Goal: Task Accomplishment & Management: Complete application form

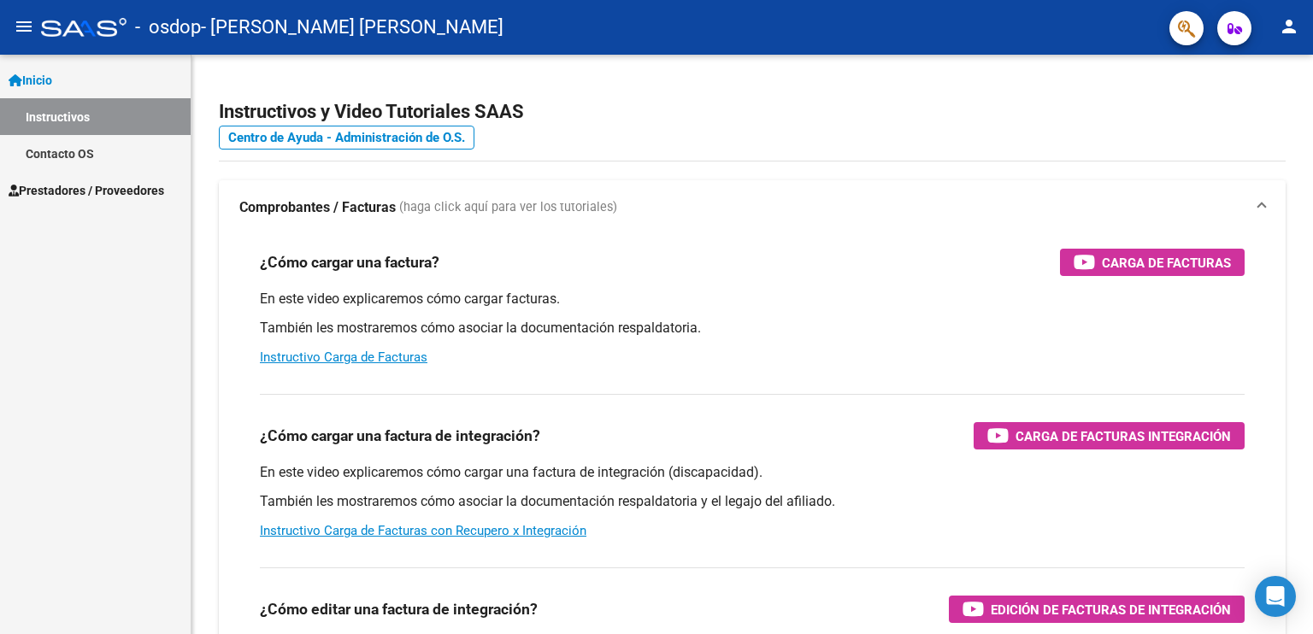
click at [55, 184] on span "Prestadores / Proveedores" at bounding box center [87, 190] width 156 height 19
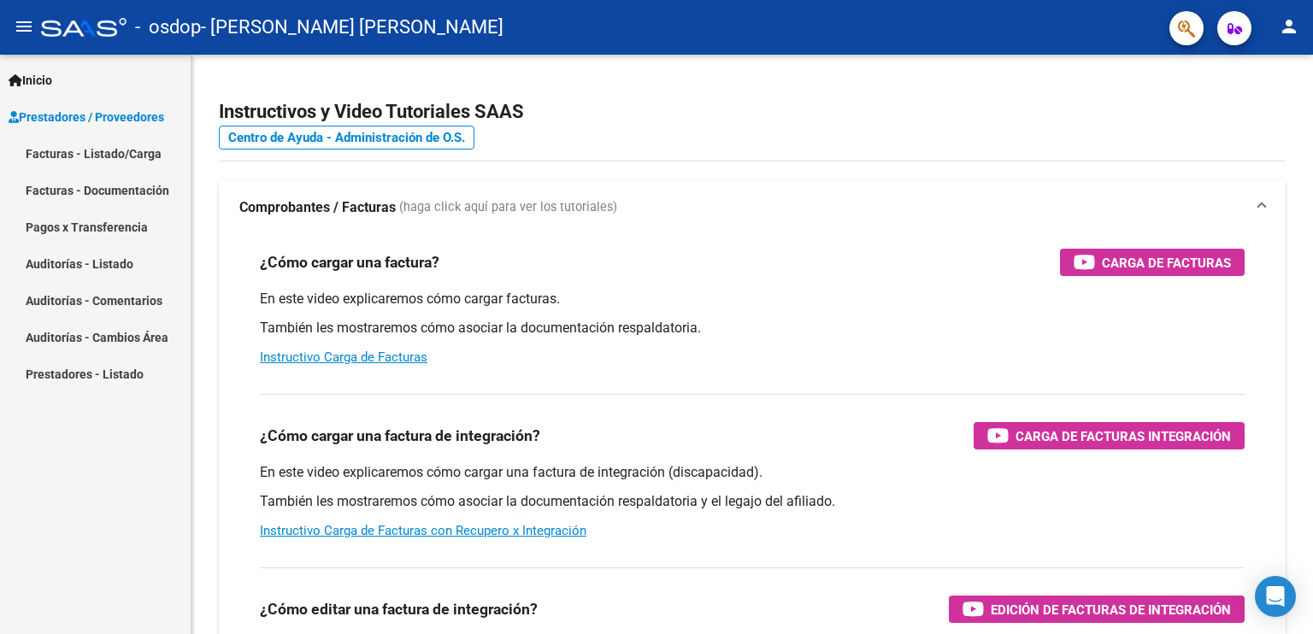
click at [103, 148] on link "Facturas - Listado/Carga" at bounding box center [95, 153] width 191 height 37
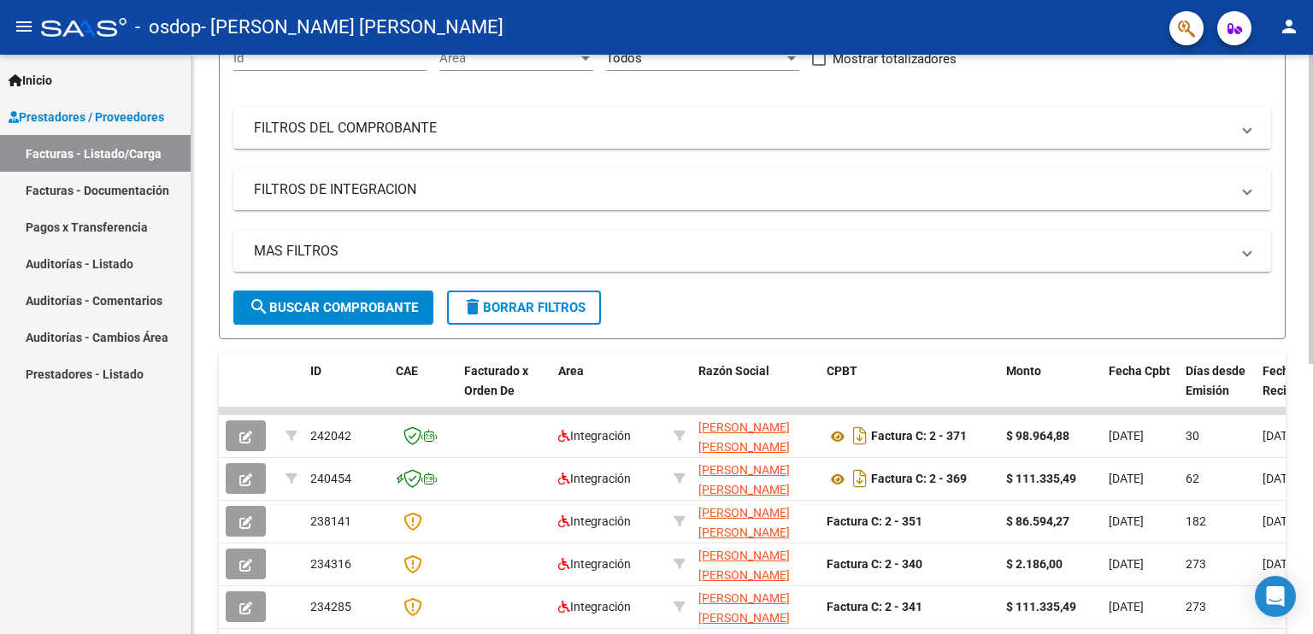
scroll to position [257, 0]
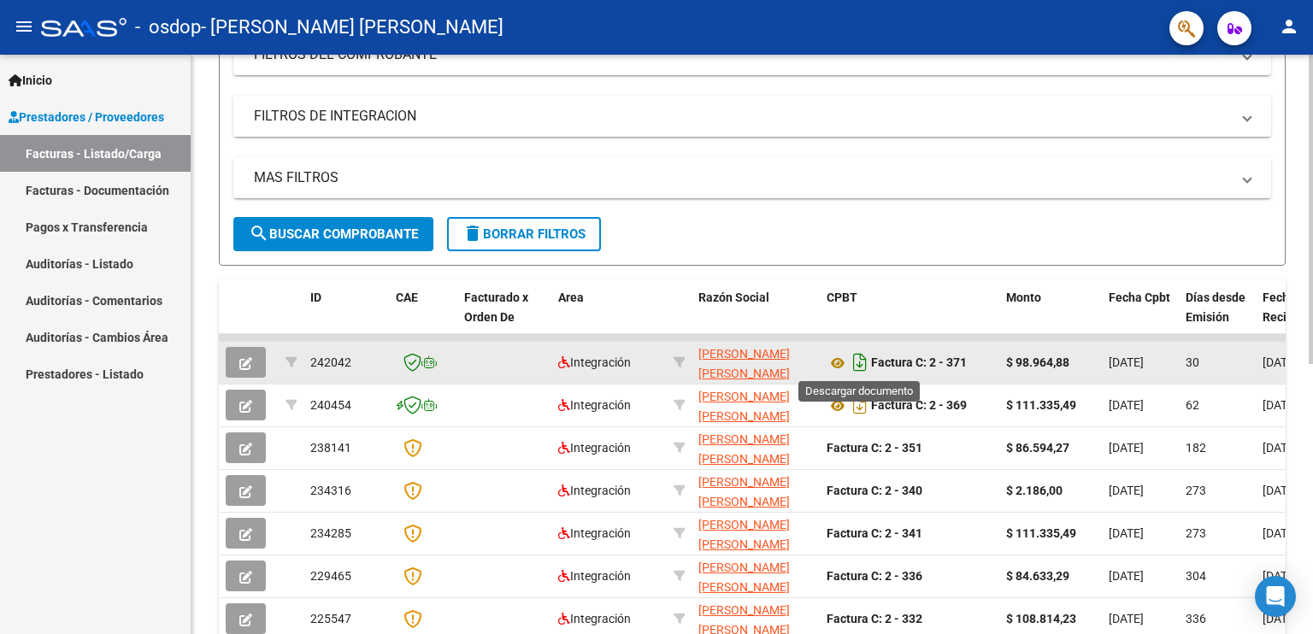
click at [859, 362] on icon "Descargar documento" at bounding box center [860, 362] width 22 height 27
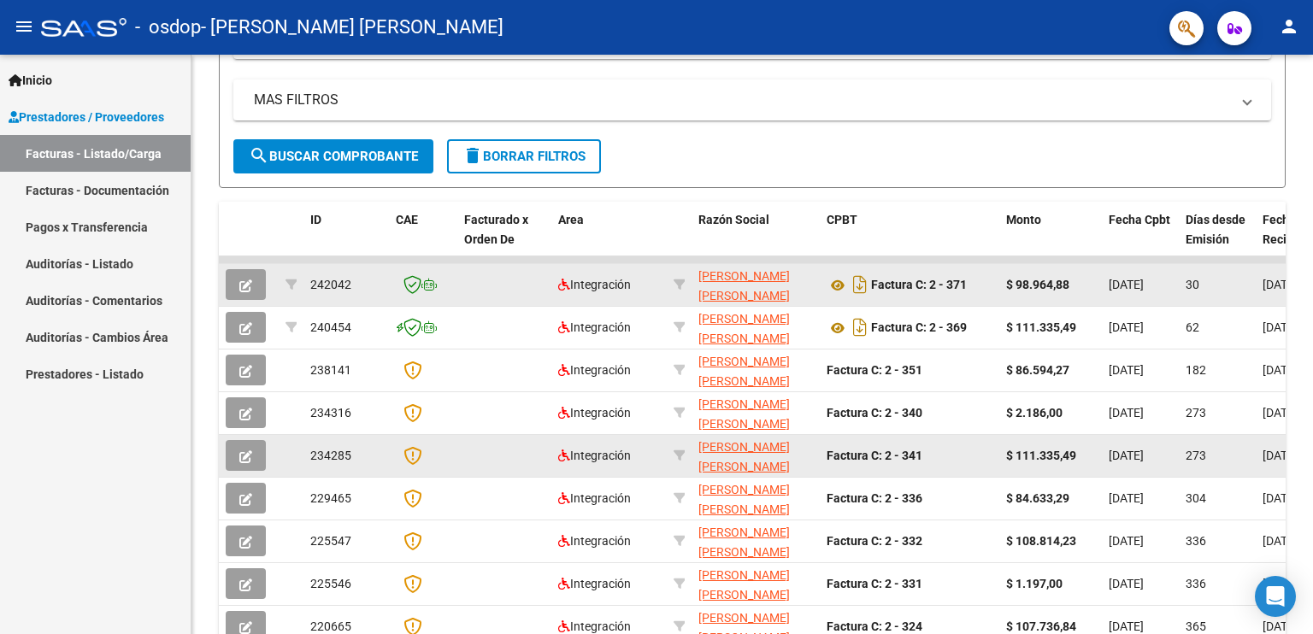
scroll to position [420, 0]
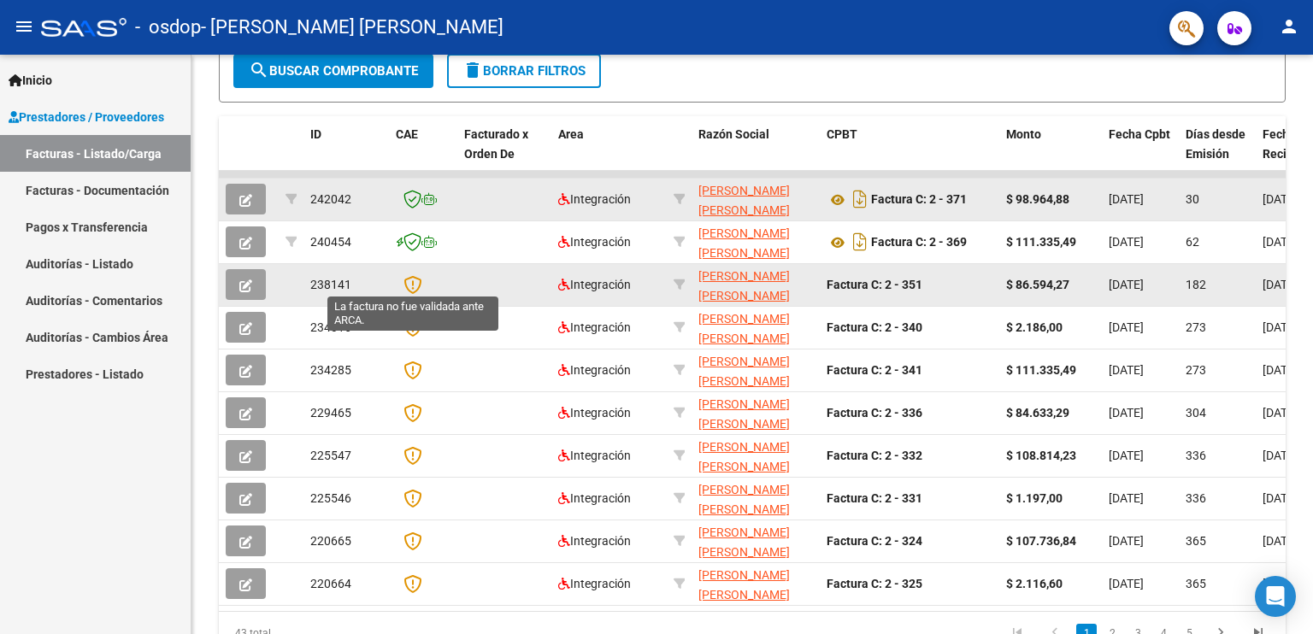
click at [408, 284] on icon at bounding box center [413, 284] width 18 height 19
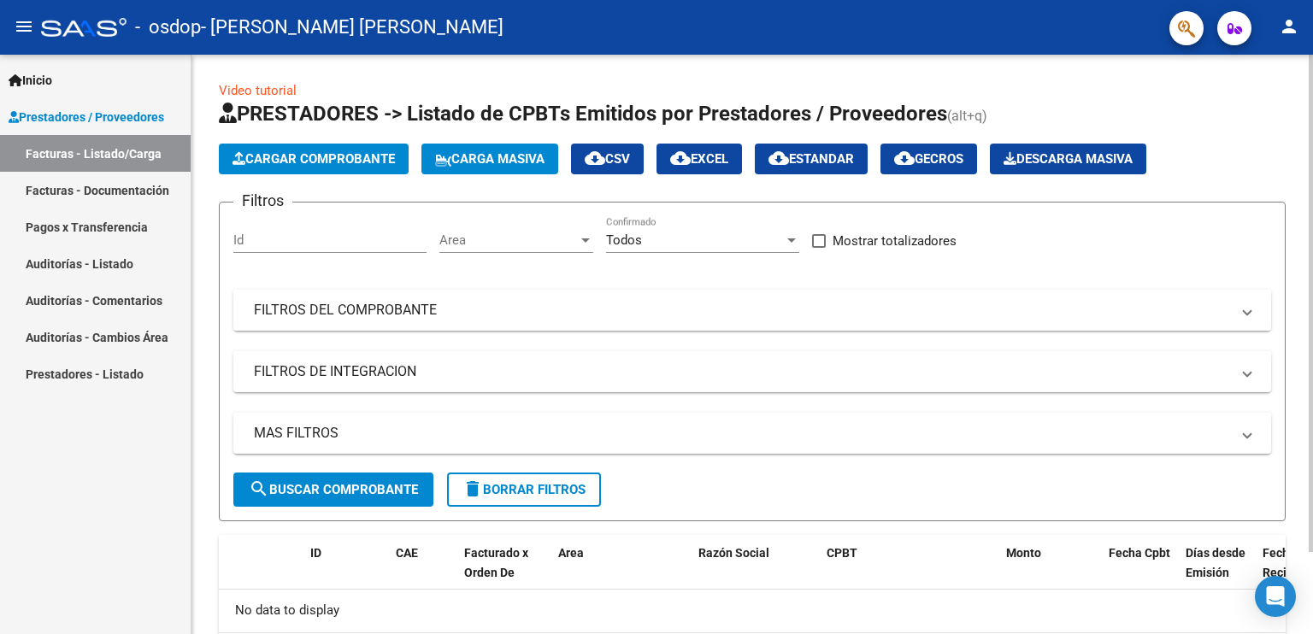
scroll to position [0, 0]
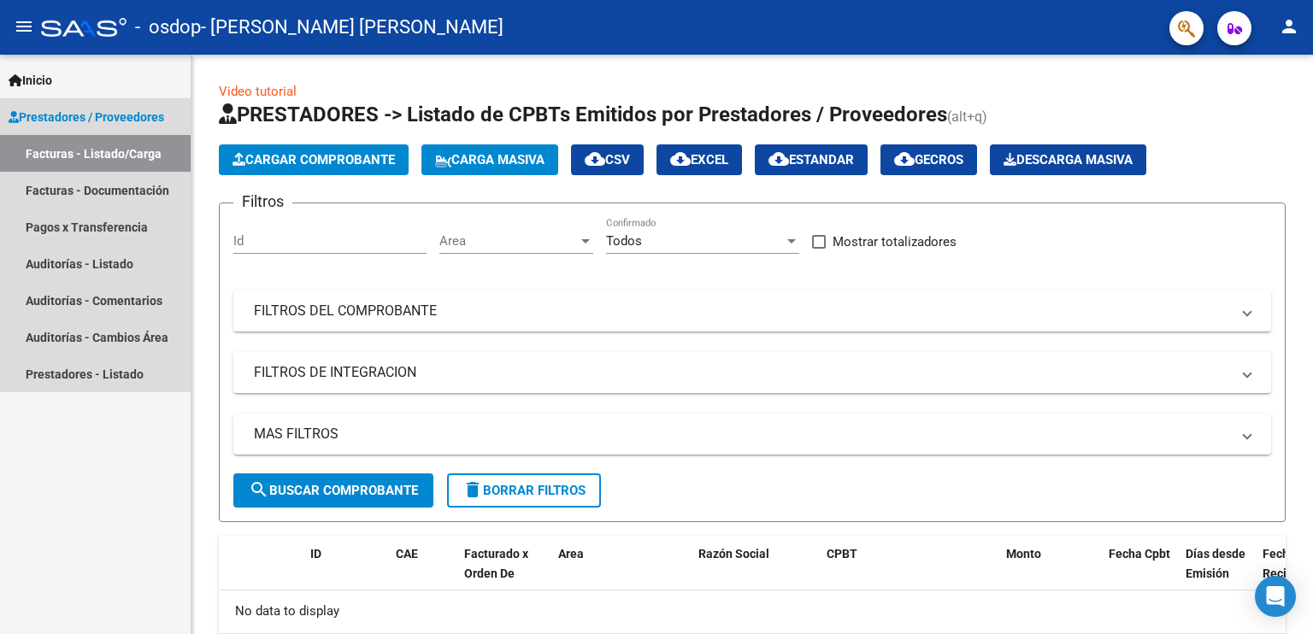
click at [126, 152] on link "Facturas - Listado/Carga" at bounding box center [95, 153] width 191 height 37
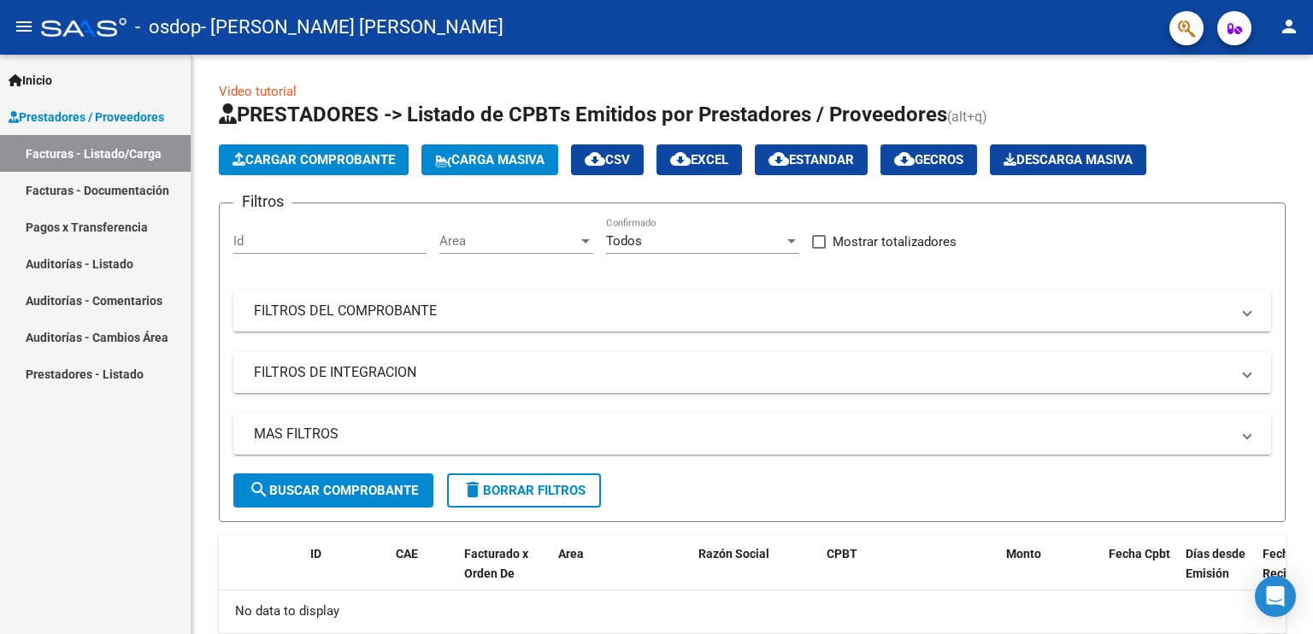
click at [111, 188] on link "Facturas - Documentación" at bounding box center [95, 190] width 191 height 37
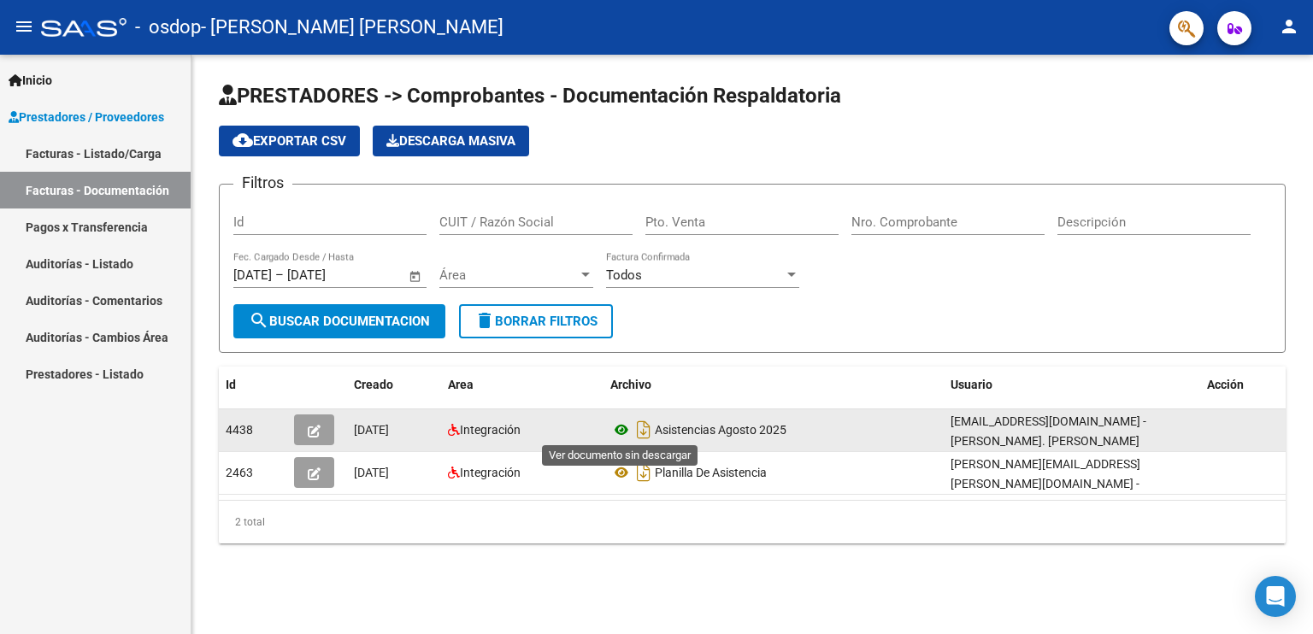
click at [619, 427] on icon at bounding box center [622, 430] width 22 height 21
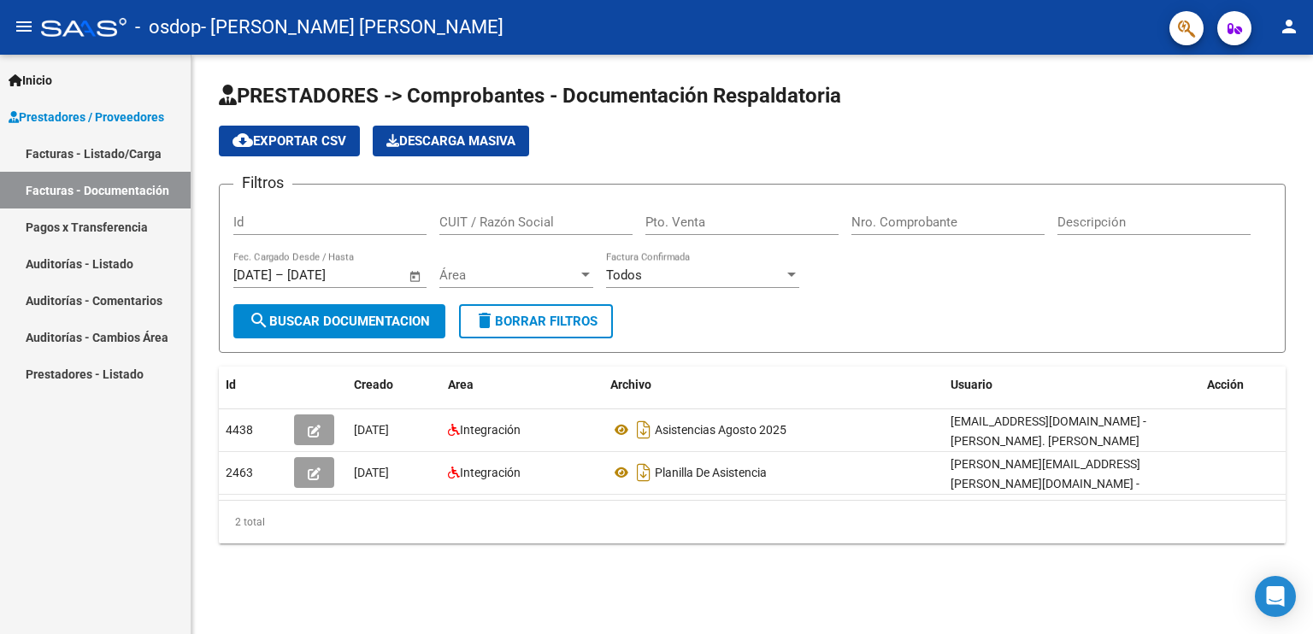
click at [113, 145] on link "Facturas - Listado/Carga" at bounding box center [95, 153] width 191 height 37
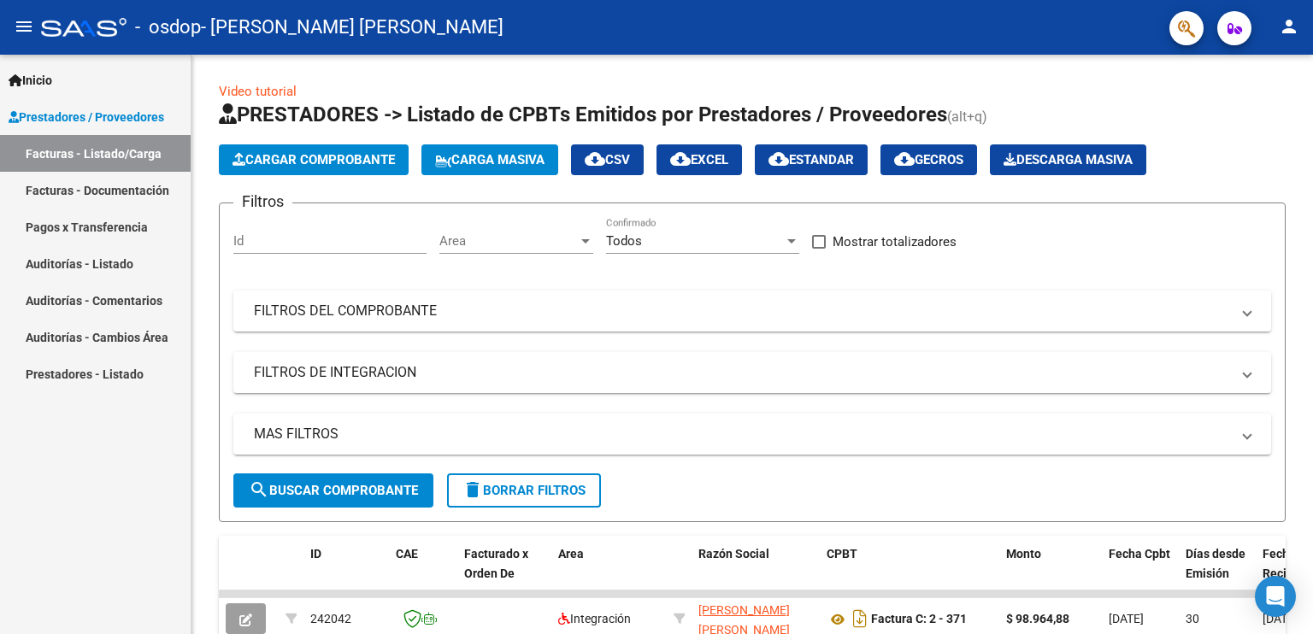
click at [71, 191] on link "Facturas - Documentación" at bounding box center [95, 190] width 191 height 37
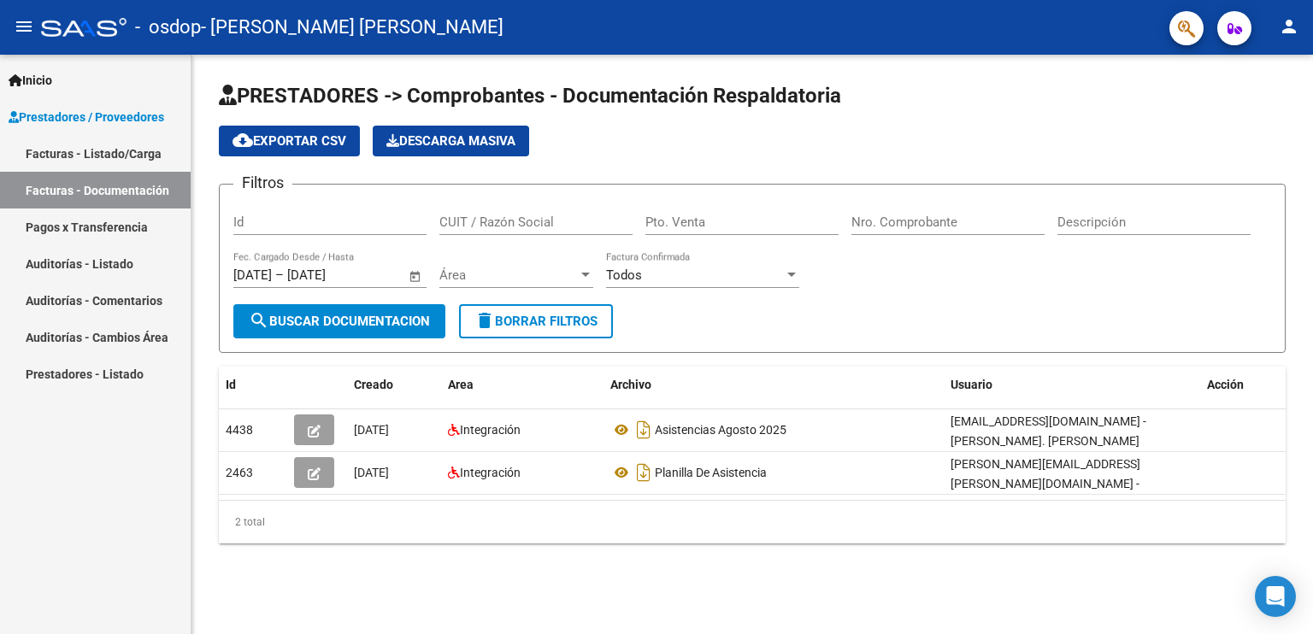
drag, startPoint x: 321, startPoint y: 563, endPoint x: 265, endPoint y: 569, distance: 55.9
click at [265, 569] on div "PRESTADORES -> Comprobantes - Documentación Respaldatoria cloud_download Export…" at bounding box center [753, 327] width 1122 height 544
click at [268, 145] on span "cloud_download Exportar CSV" at bounding box center [290, 140] width 114 height 15
click at [98, 116] on span "Prestadores / Proveedores" at bounding box center [87, 117] width 156 height 19
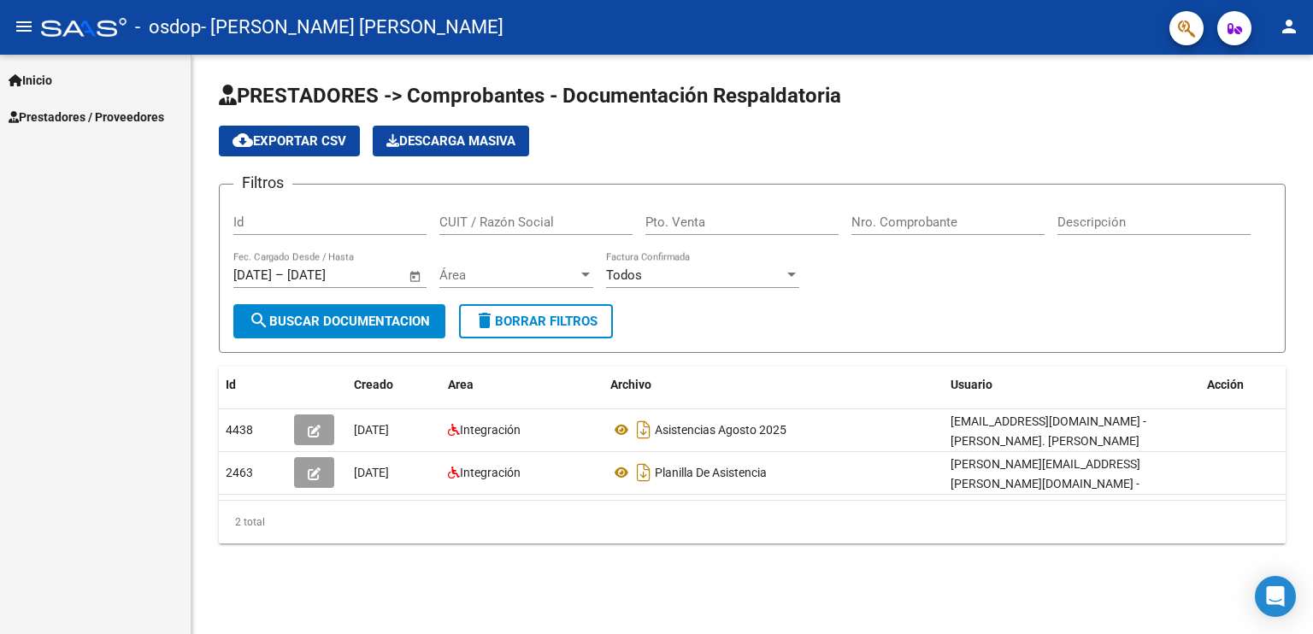
click at [98, 116] on span "Prestadores / Proveedores" at bounding box center [87, 117] width 156 height 19
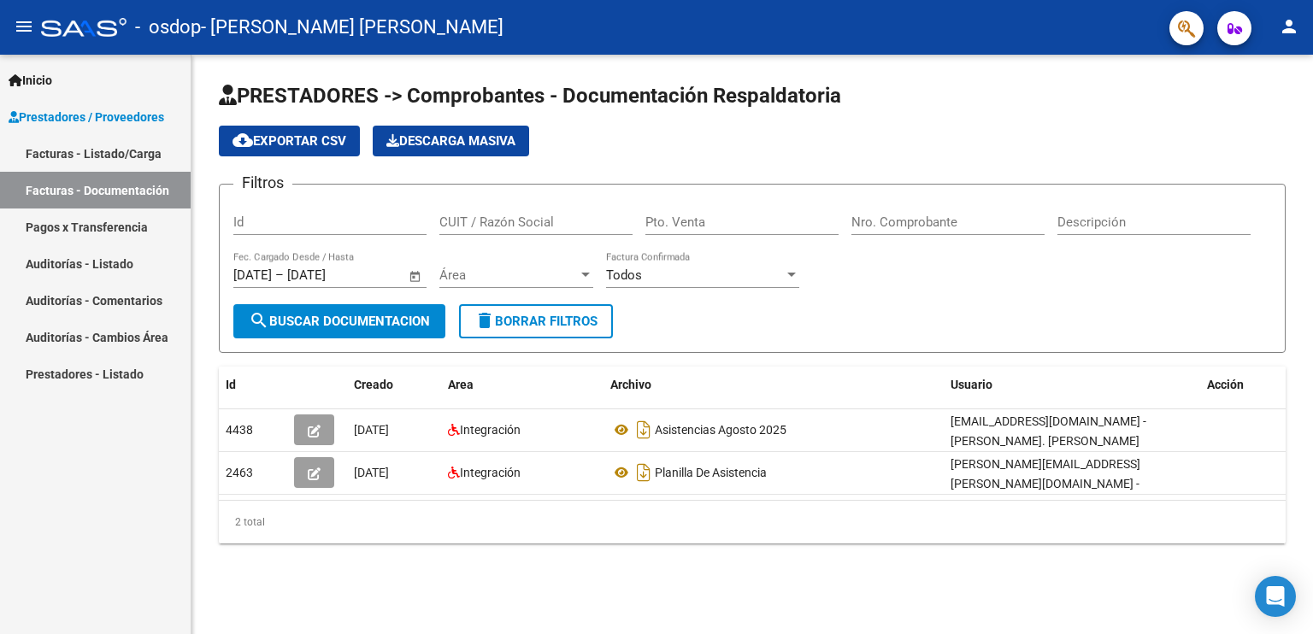
click at [85, 232] on link "Pagos x Transferencia" at bounding box center [95, 227] width 191 height 37
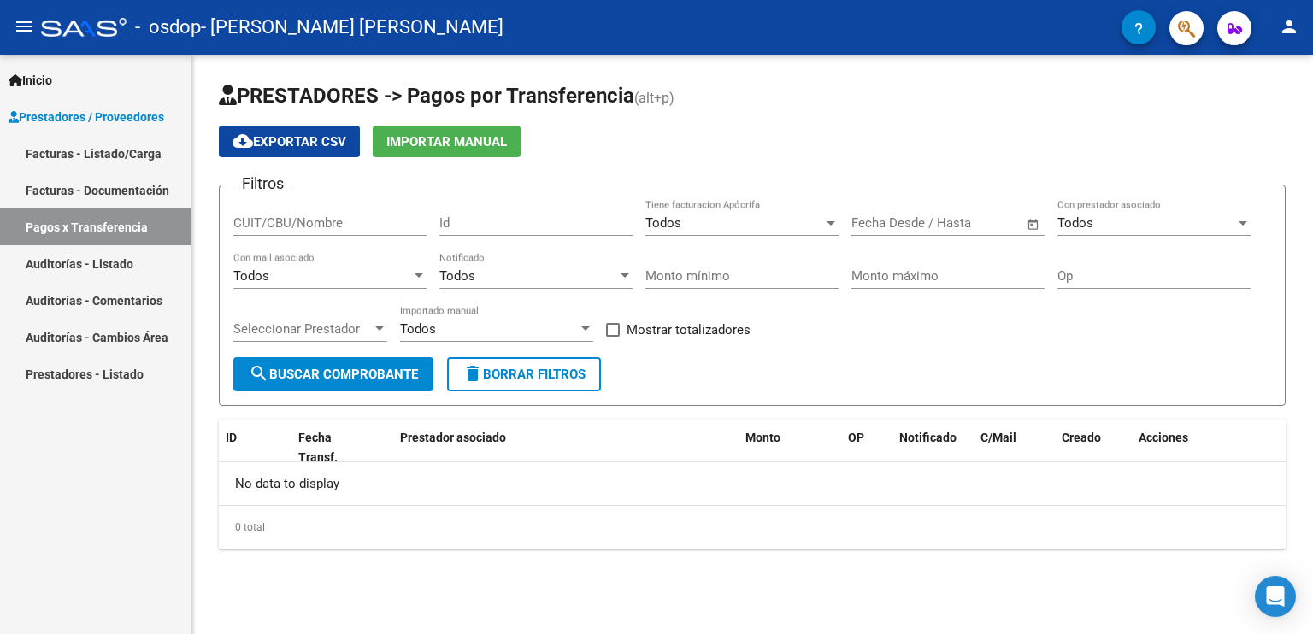
click at [106, 195] on link "Facturas - Documentación" at bounding box center [95, 190] width 191 height 37
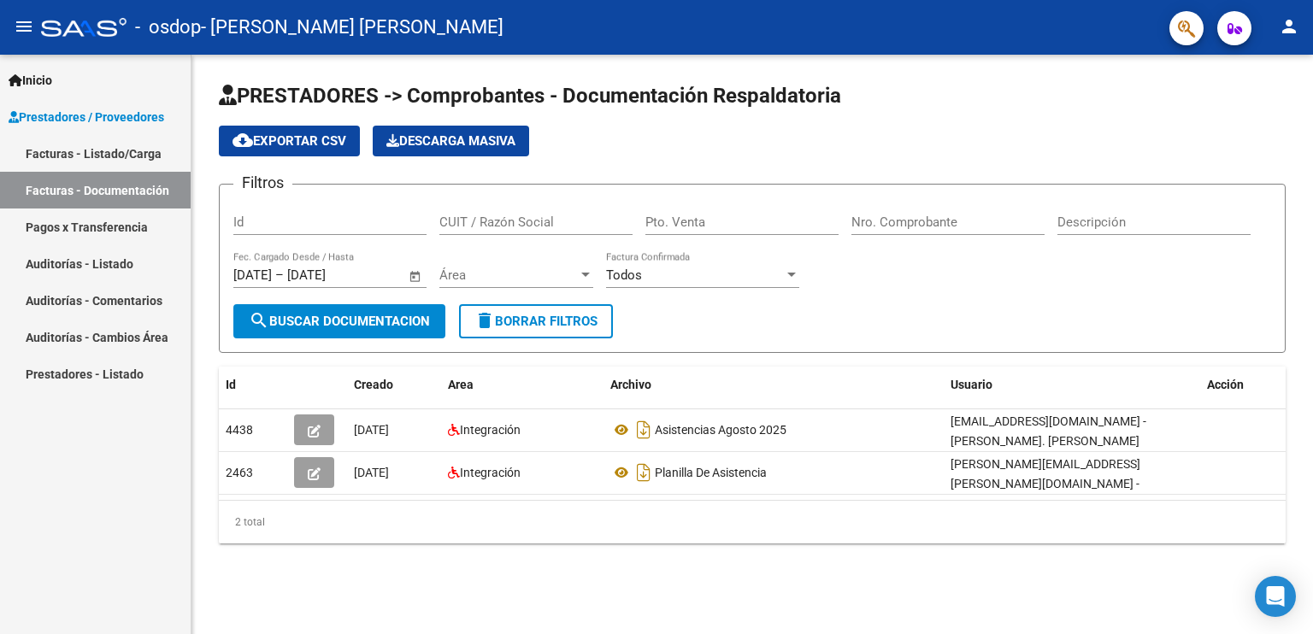
click at [79, 375] on link "Prestadores - Listado" at bounding box center [95, 374] width 191 height 37
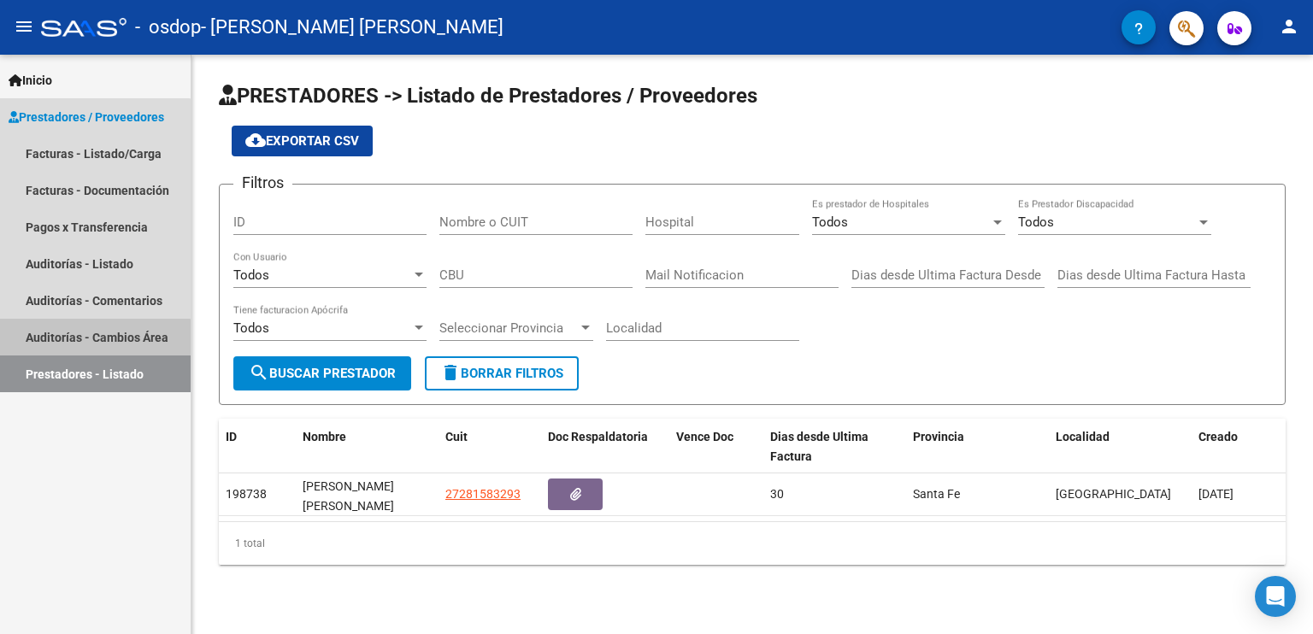
click at [72, 339] on link "Auditorías - Cambios Área" at bounding box center [95, 337] width 191 height 37
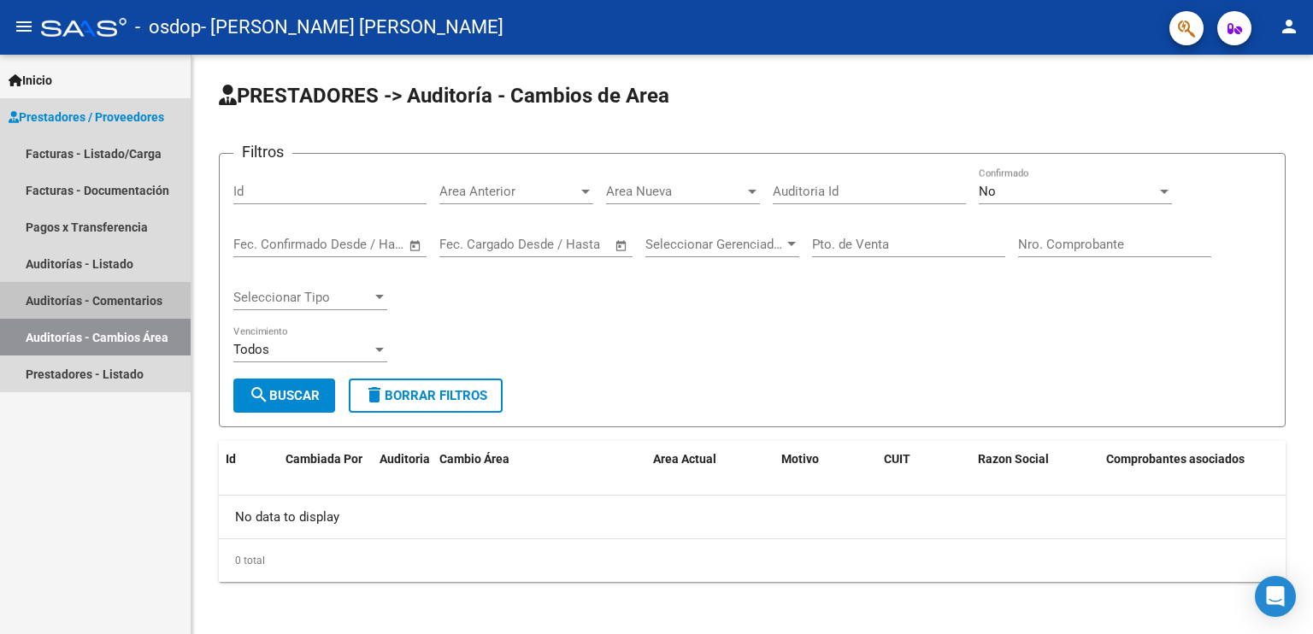
click at [60, 299] on link "Auditorías - Comentarios" at bounding box center [95, 300] width 191 height 37
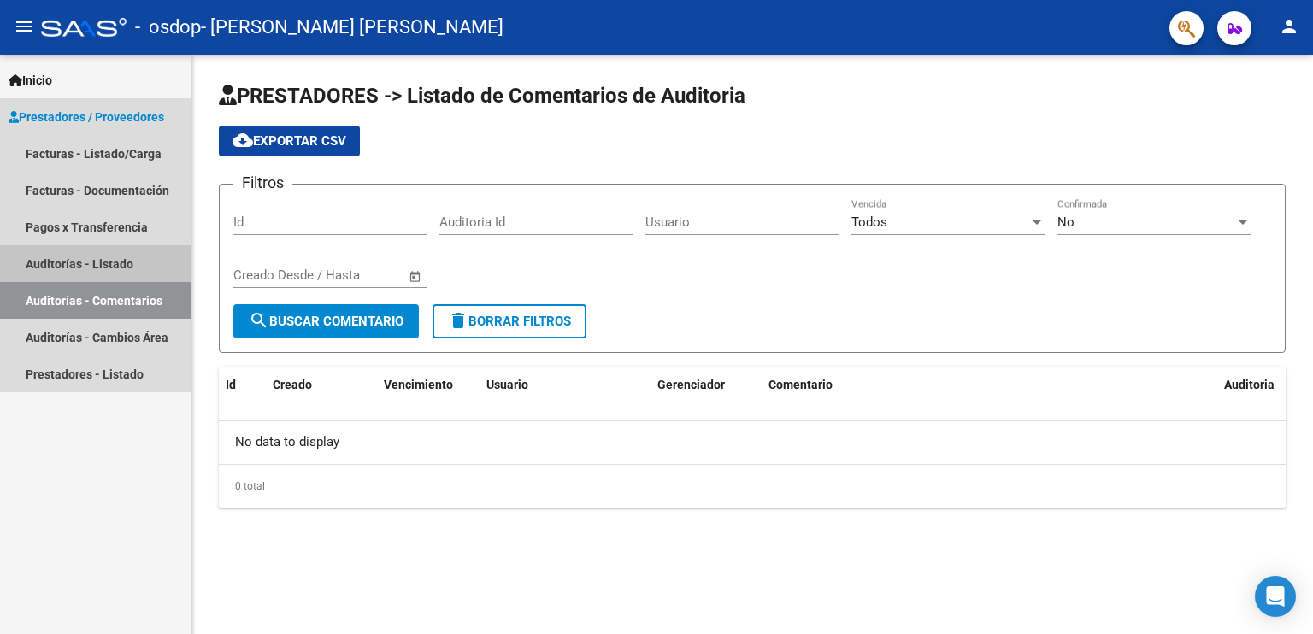
click at [57, 261] on link "Auditorías - Listado" at bounding box center [95, 263] width 191 height 37
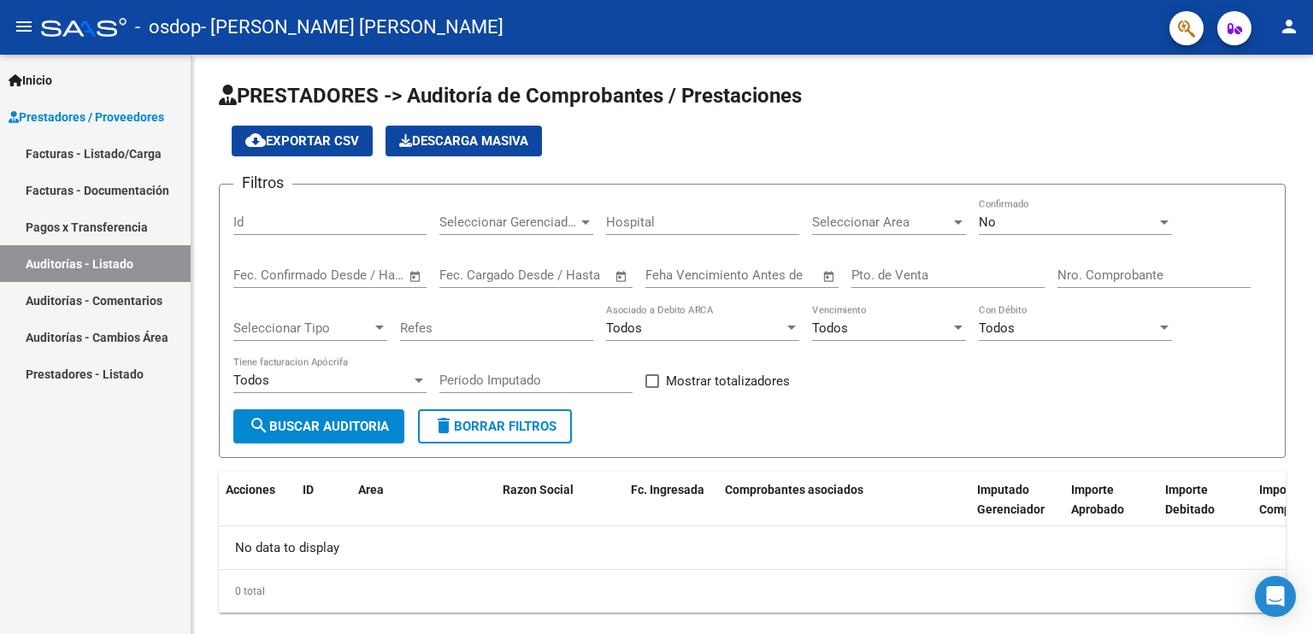
click at [68, 231] on link "Pagos x Transferencia" at bounding box center [95, 227] width 191 height 37
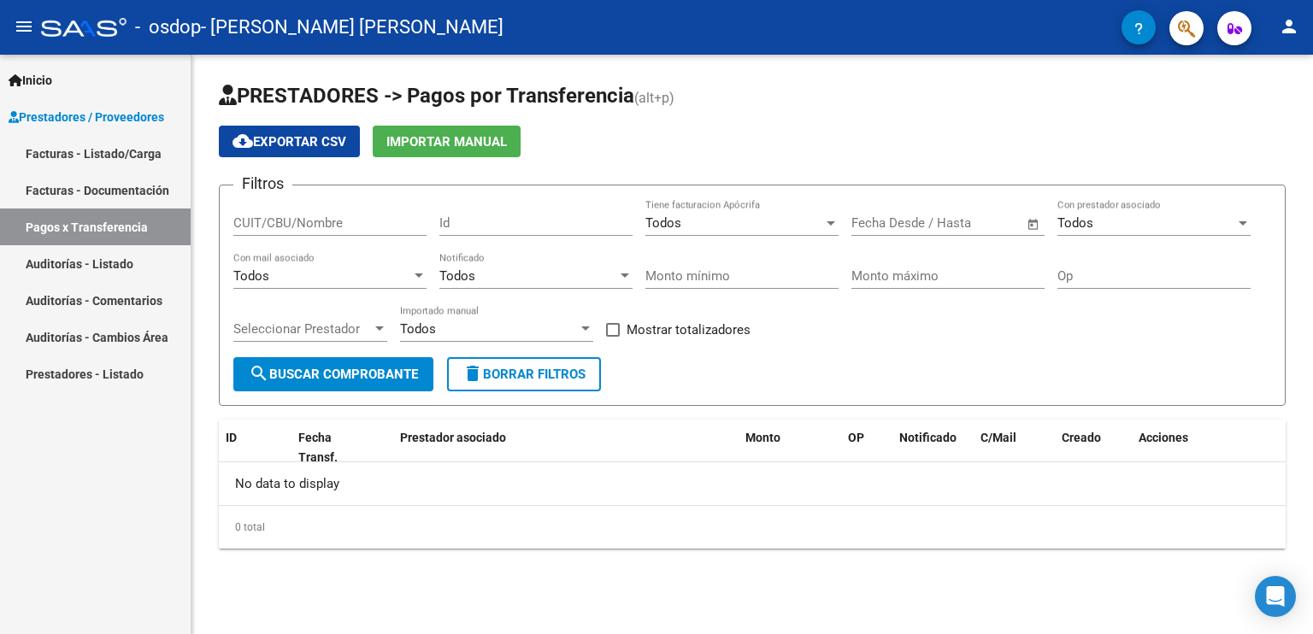
click at [90, 183] on link "Facturas - Documentación" at bounding box center [95, 190] width 191 height 37
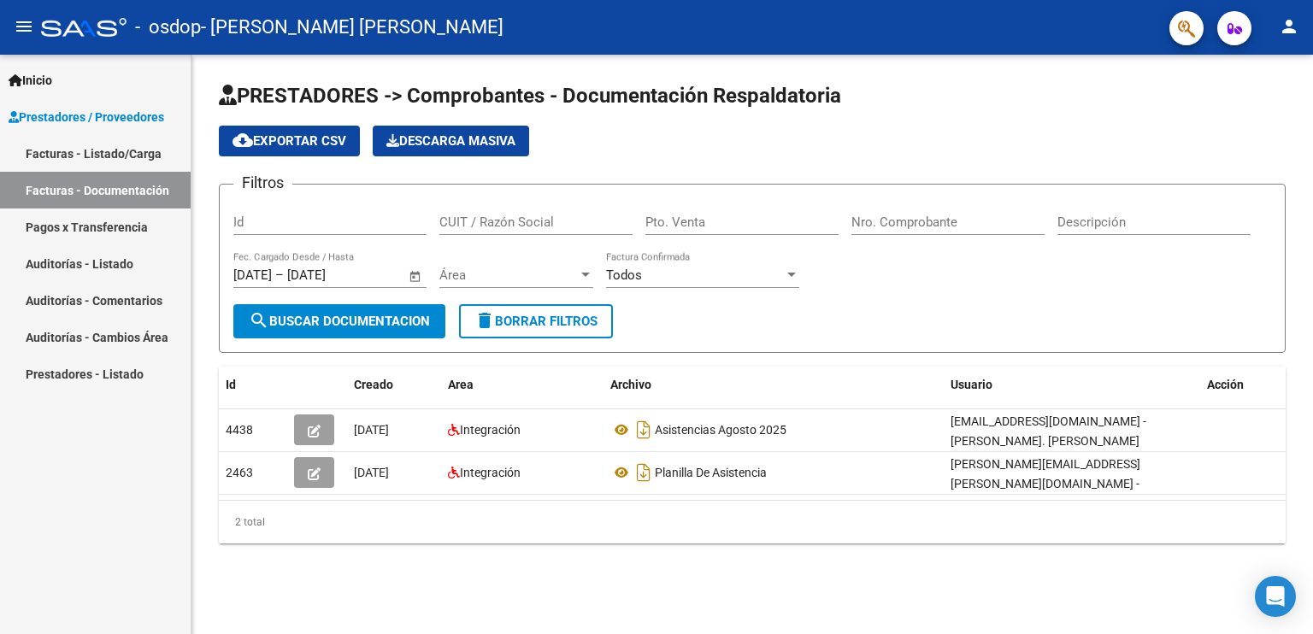
click at [19, 26] on mat-icon "menu" at bounding box center [24, 26] width 21 height 21
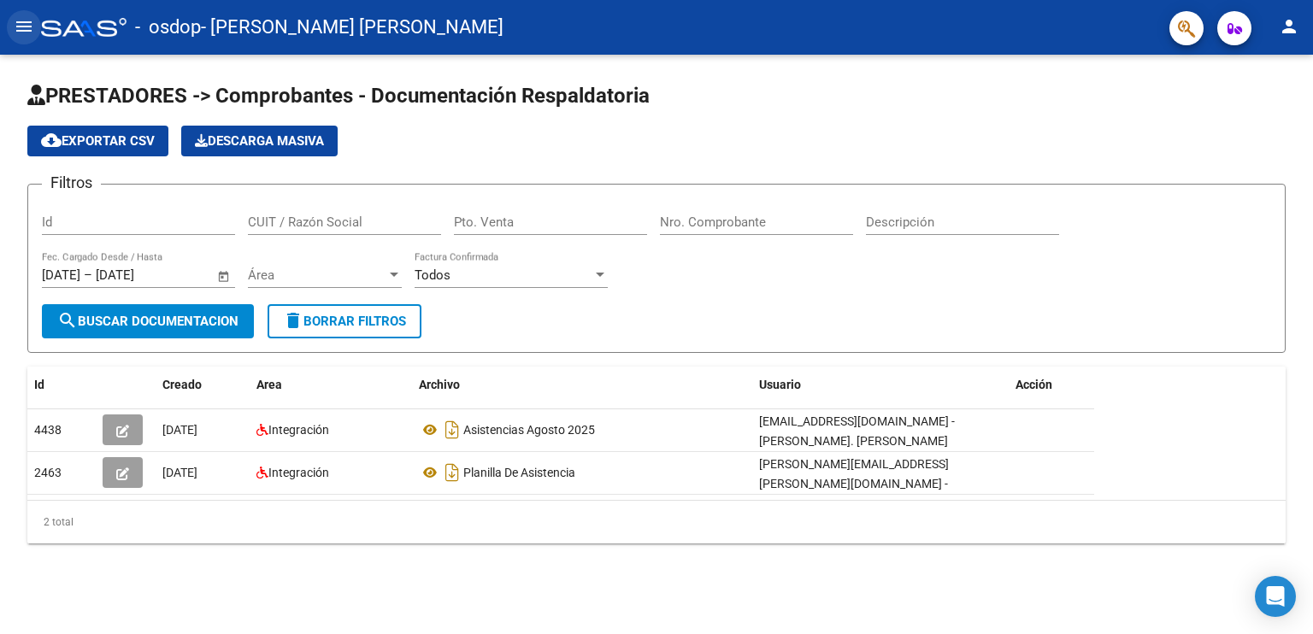
click at [19, 26] on mat-icon "menu" at bounding box center [24, 26] width 21 height 21
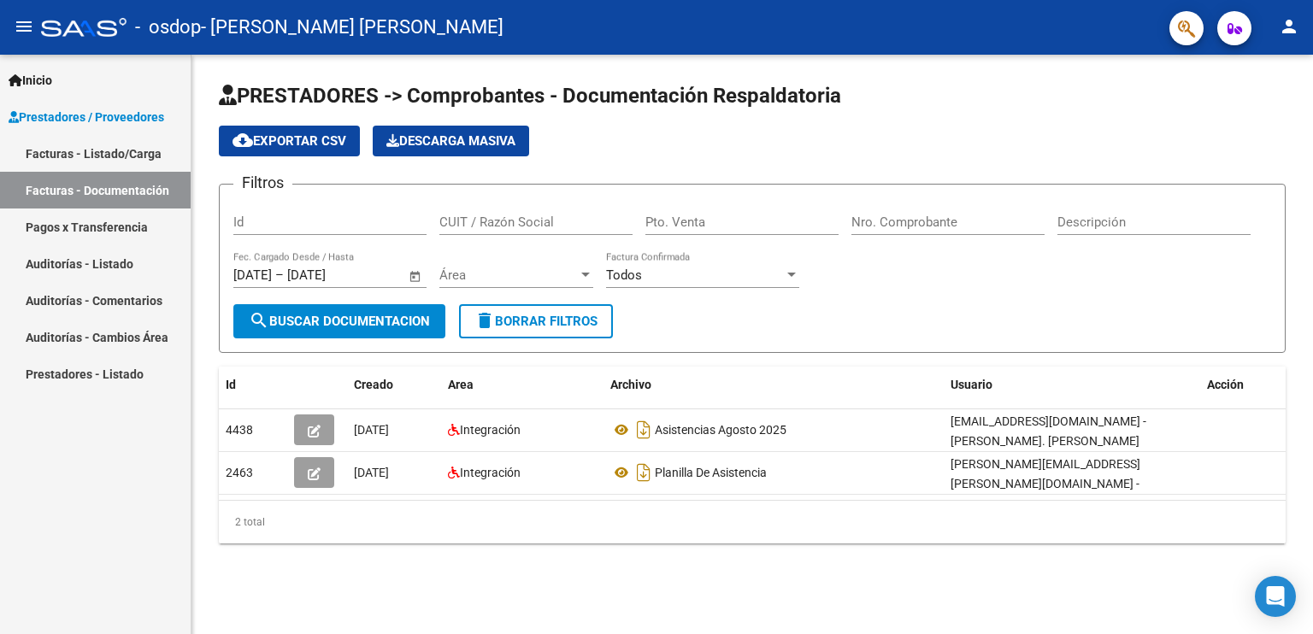
click at [50, 143] on link "Facturas - Listado/Carga" at bounding box center [95, 153] width 191 height 37
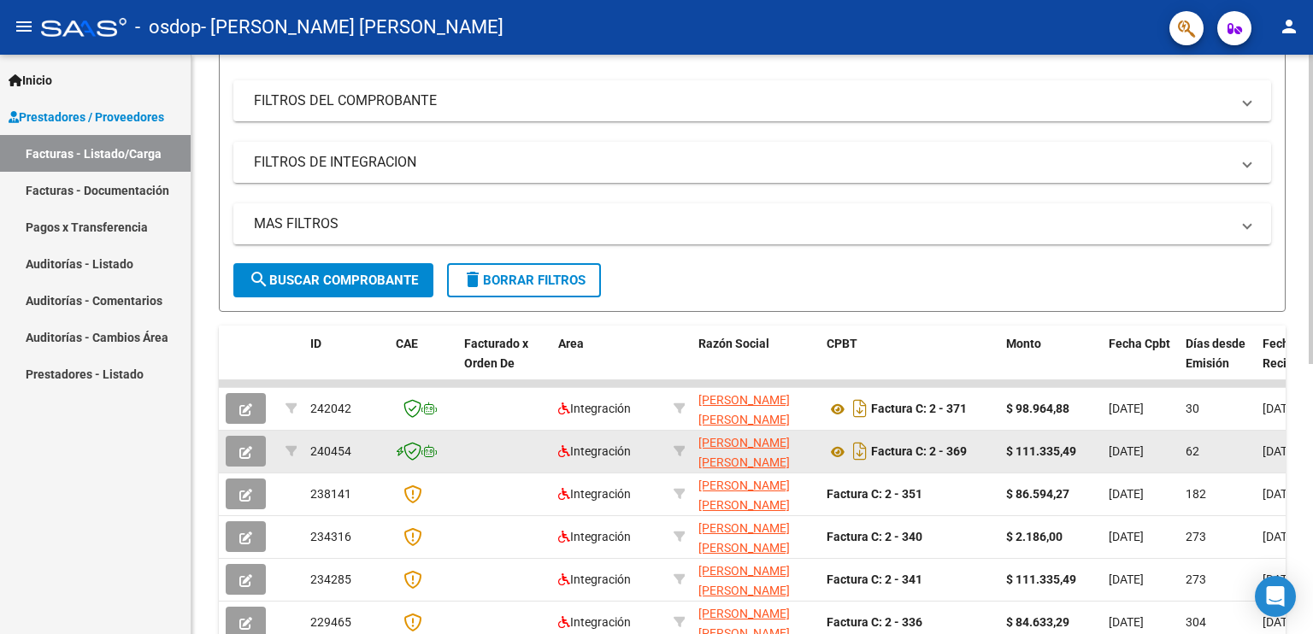
scroll to position [171, 0]
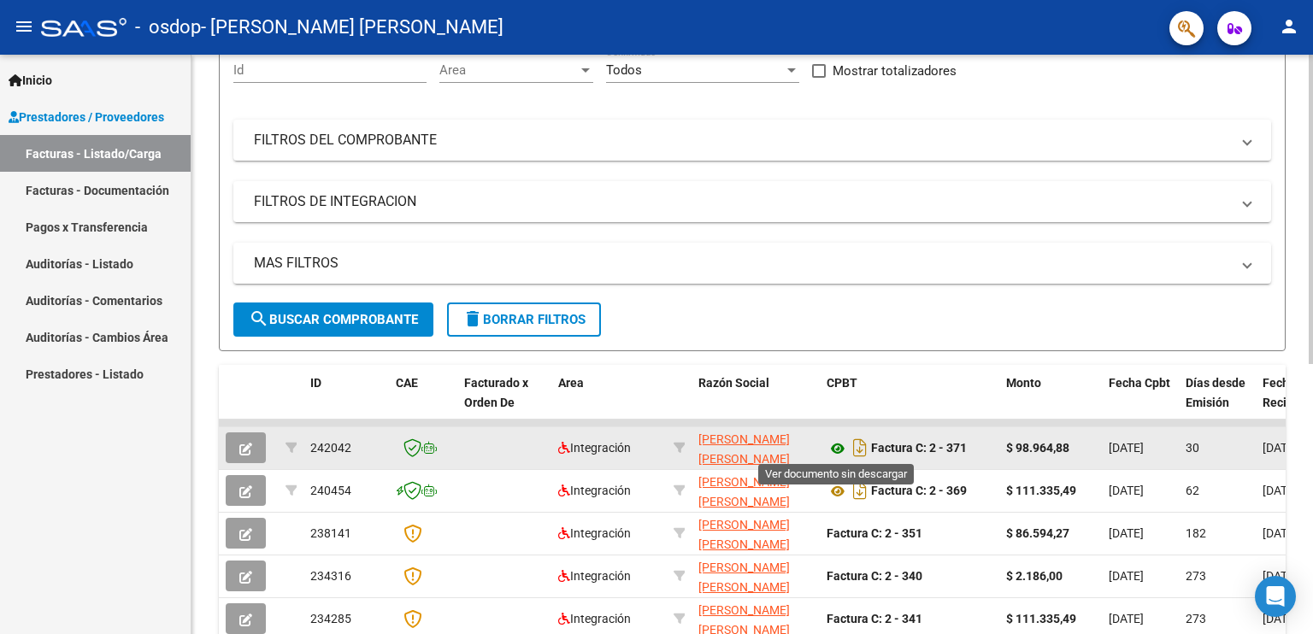
click at [835, 450] on icon at bounding box center [838, 449] width 22 height 21
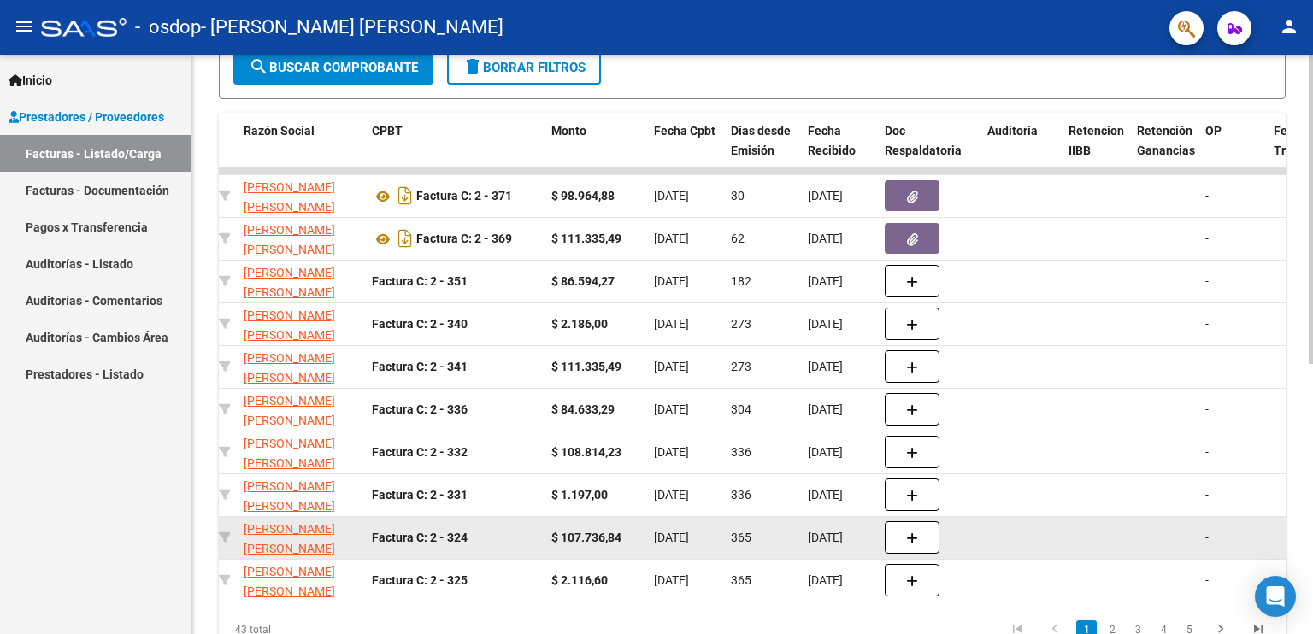
scroll to position [334, 0]
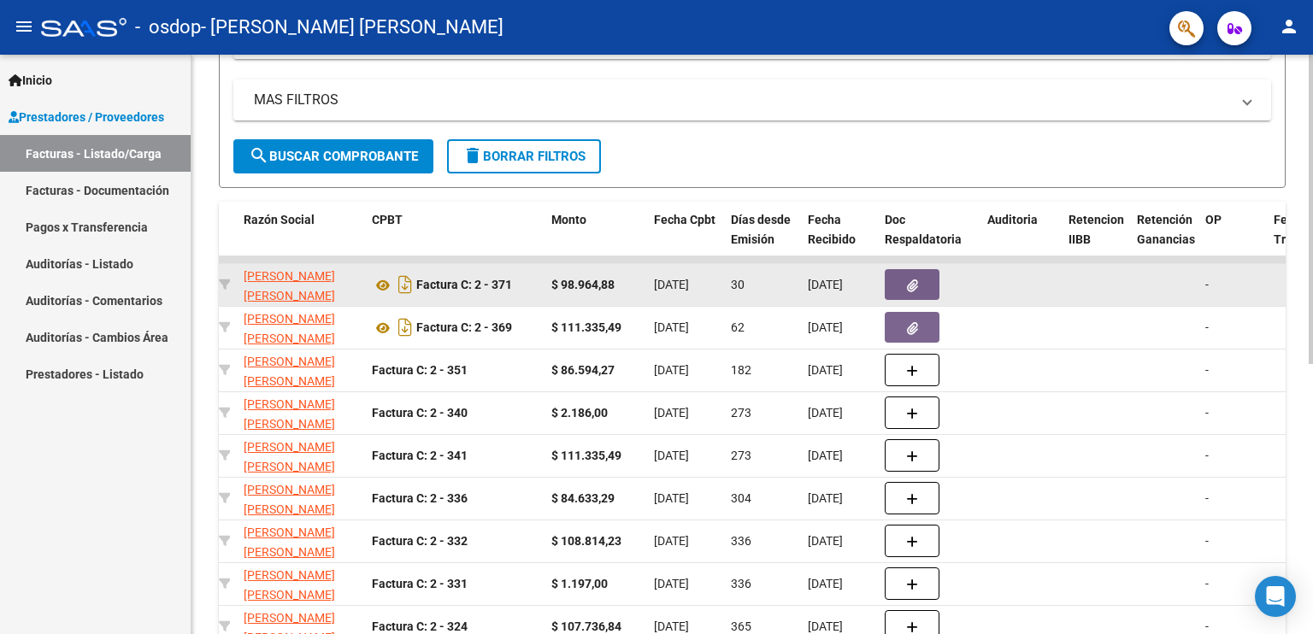
click at [913, 273] on button "button" at bounding box center [912, 284] width 55 height 31
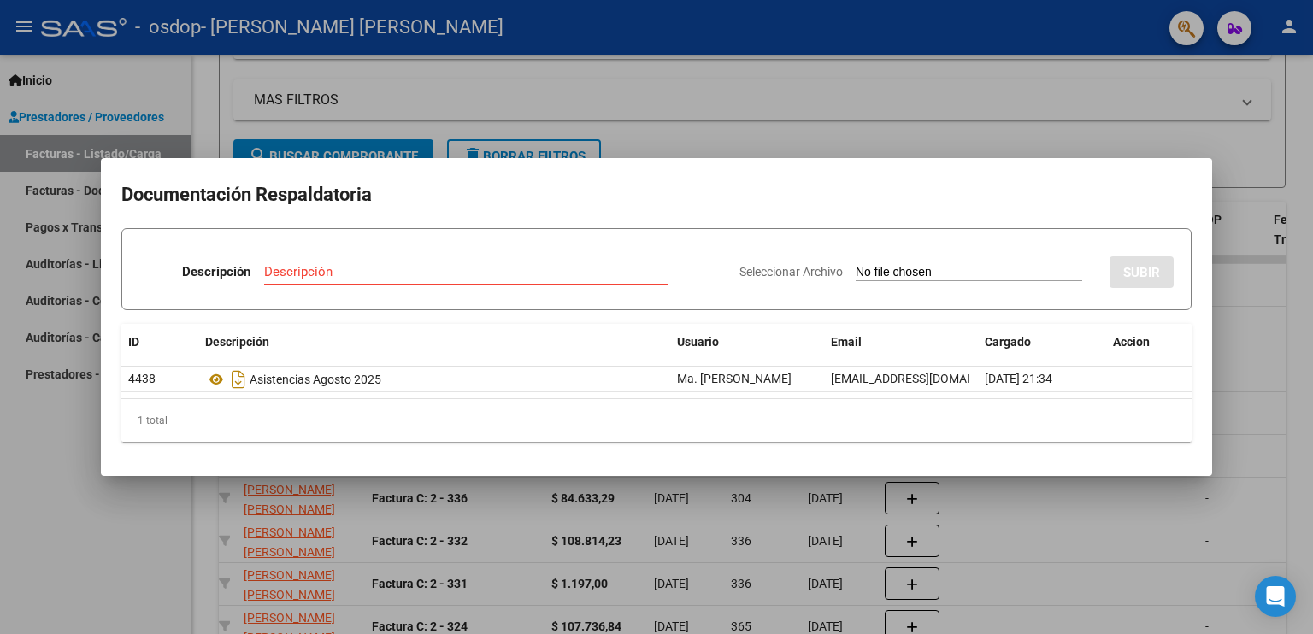
click at [640, 185] on h2 "Documentación Respaldatoria" at bounding box center [656, 195] width 1071 height 32
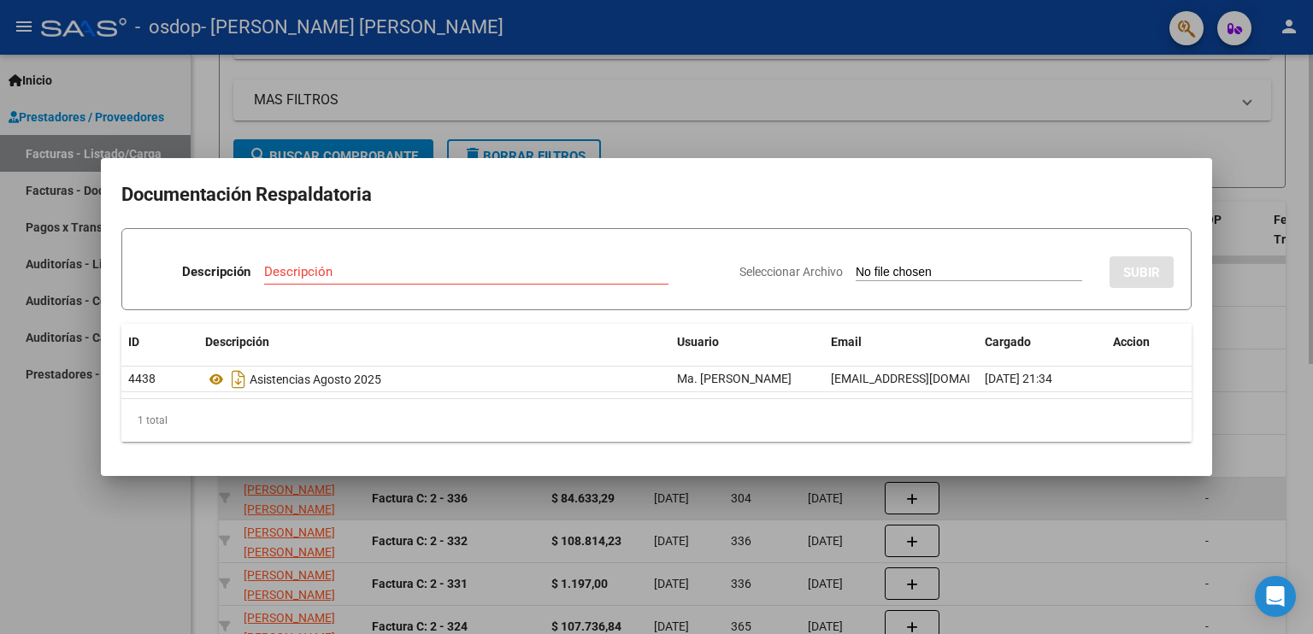
click at [1167, 510] on div at bounding box center [656, 317] width 1313 height 634
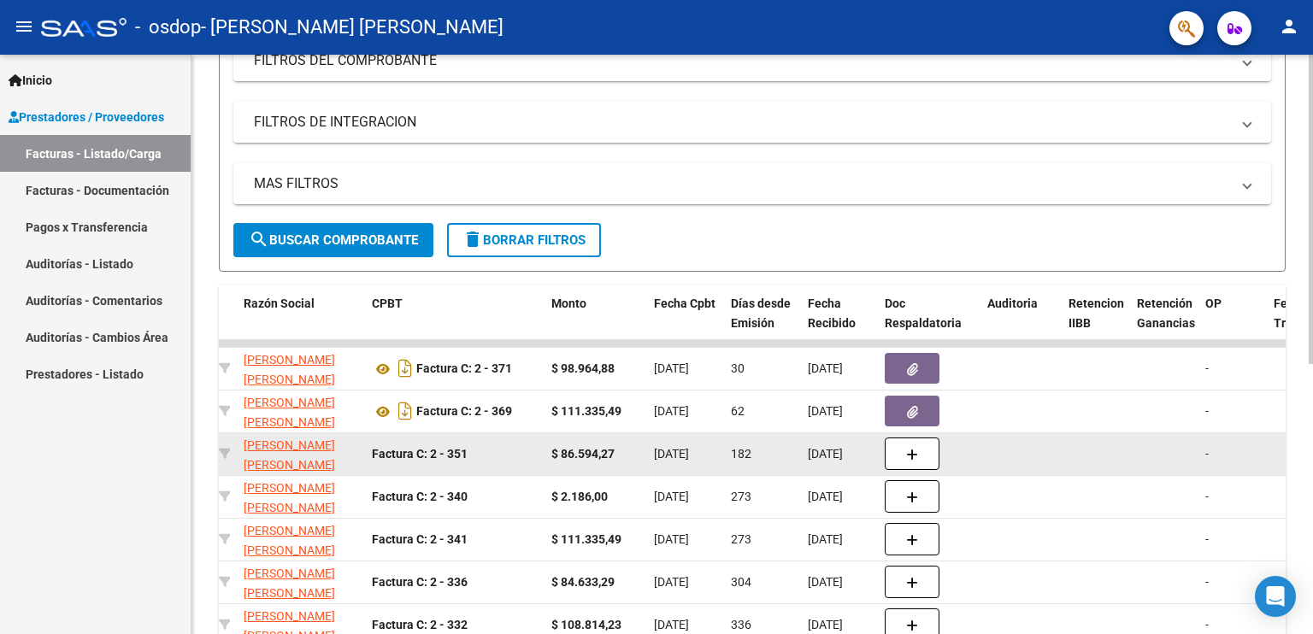
scroll to position [257, 0]
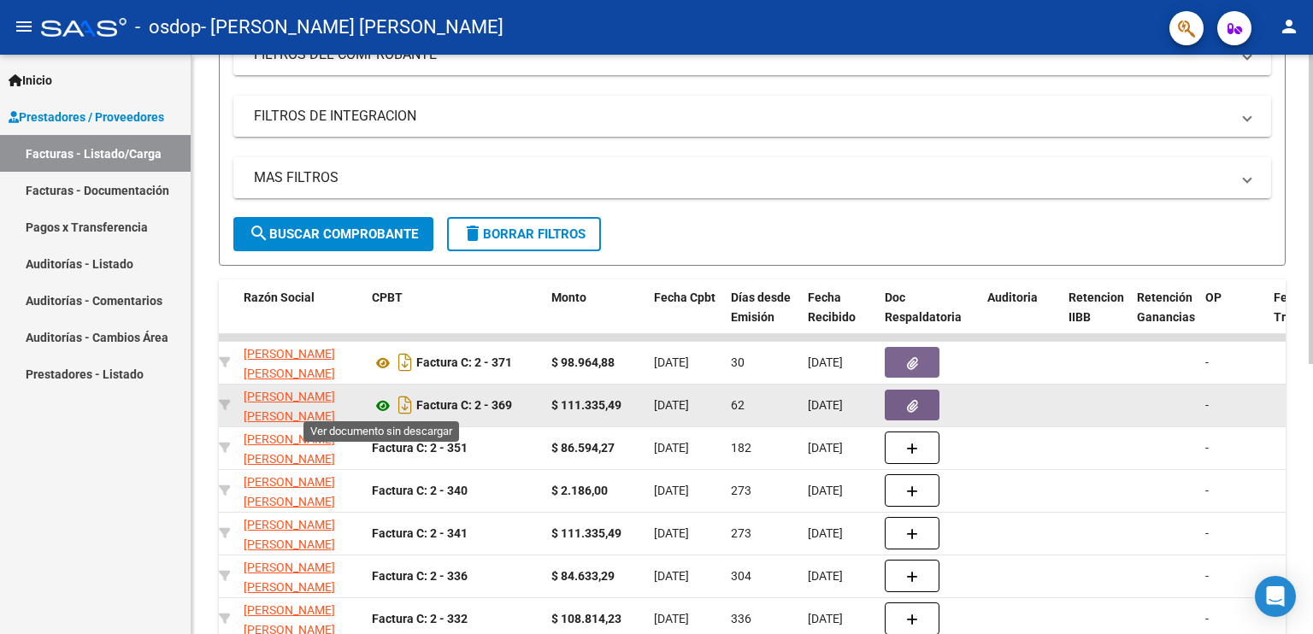
click at [378, 400] on icon at bounding box center [383, 406] width 22 height 21
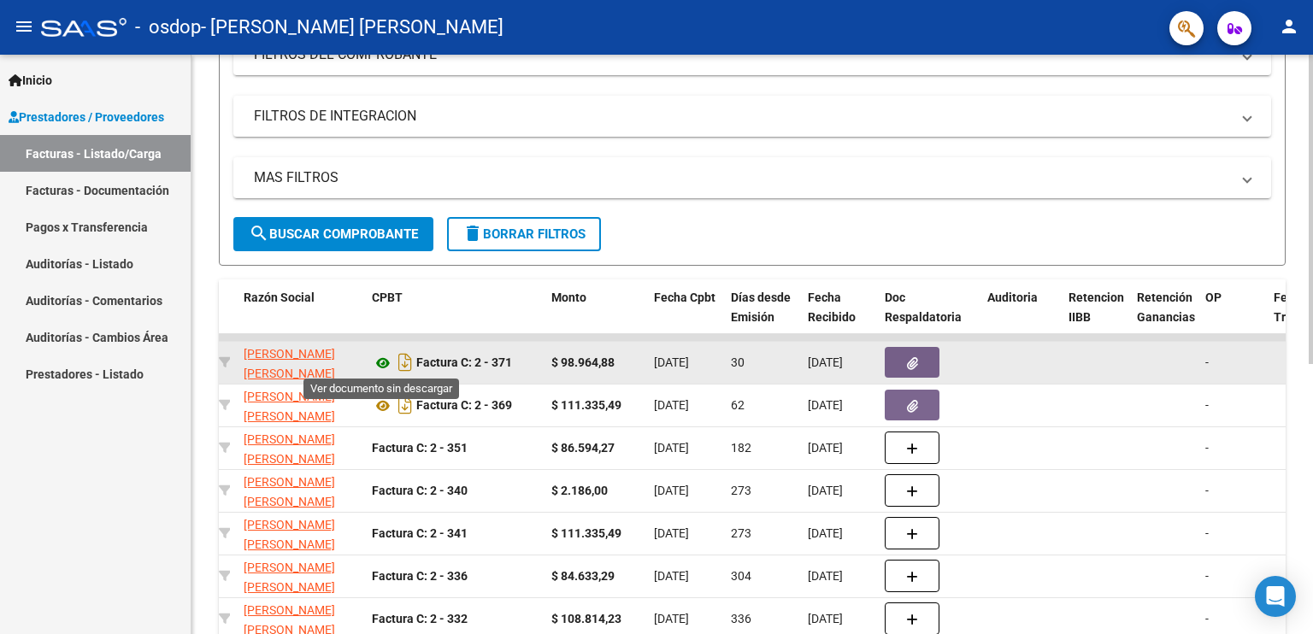
click at [386, 360] on icon at bounding box center [383, 363] width 22 height 21
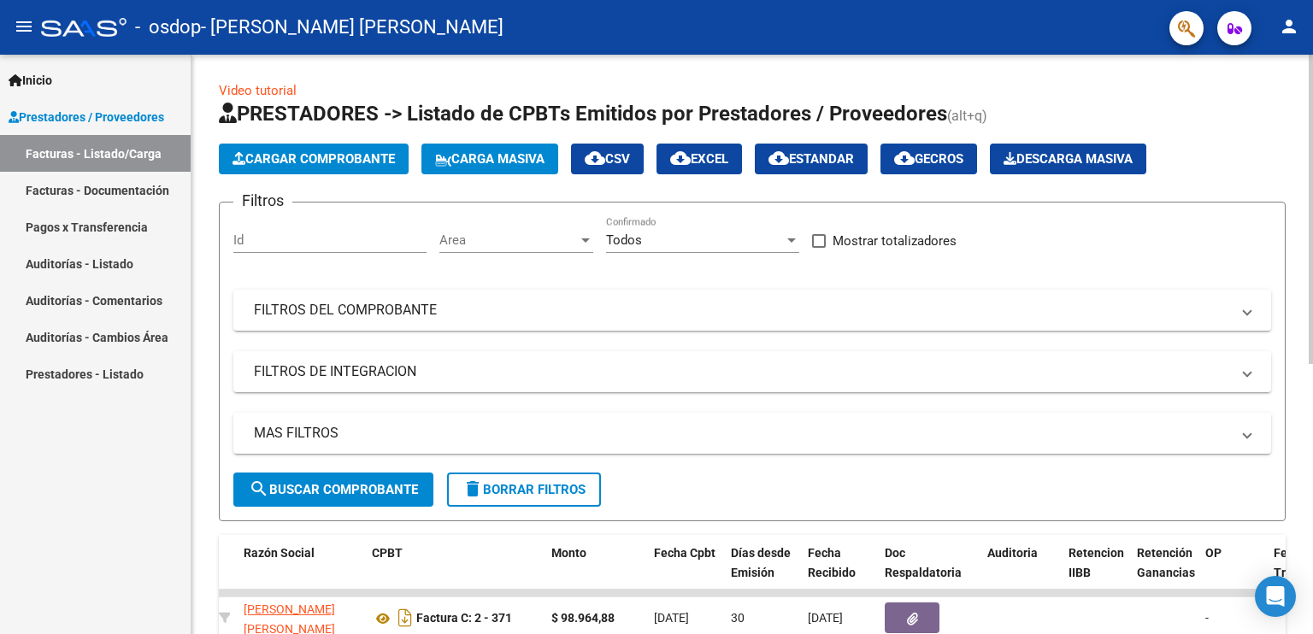
scroll to position [0, 0]
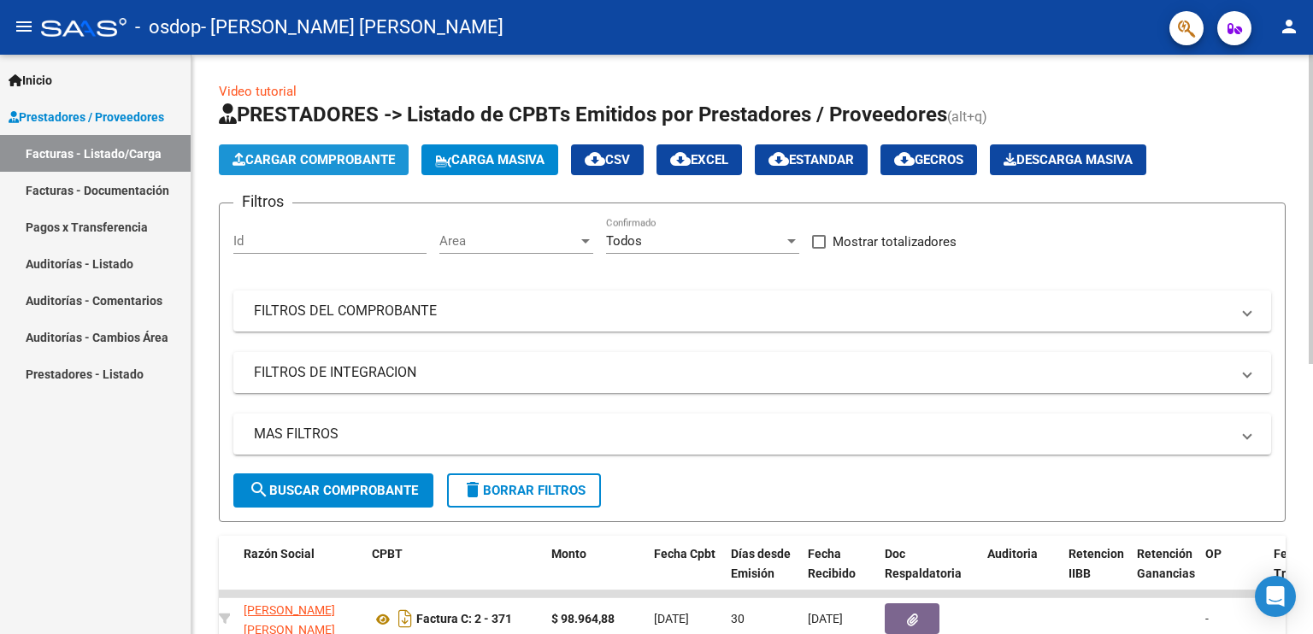
click at [357, 160] on span "Cargar Comprobante" at bounding box center [314, 159] width 162 height 15
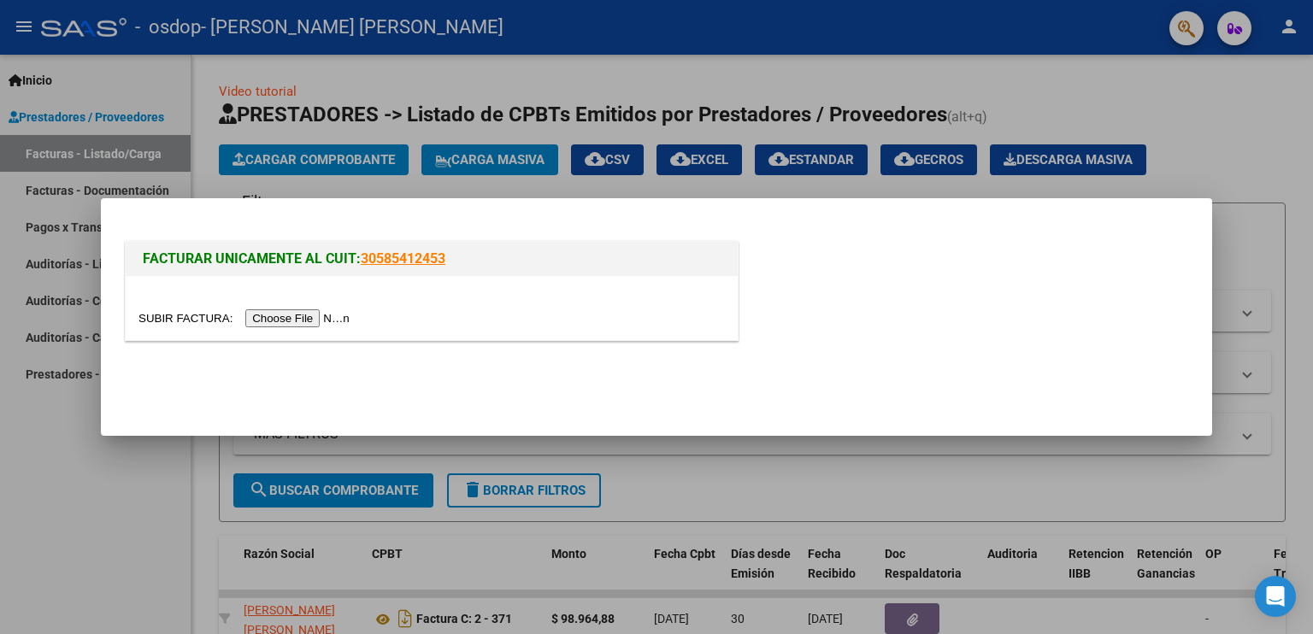
click at [294, 322] on input "file" at bounding box center [247, 319] width 216 height 18
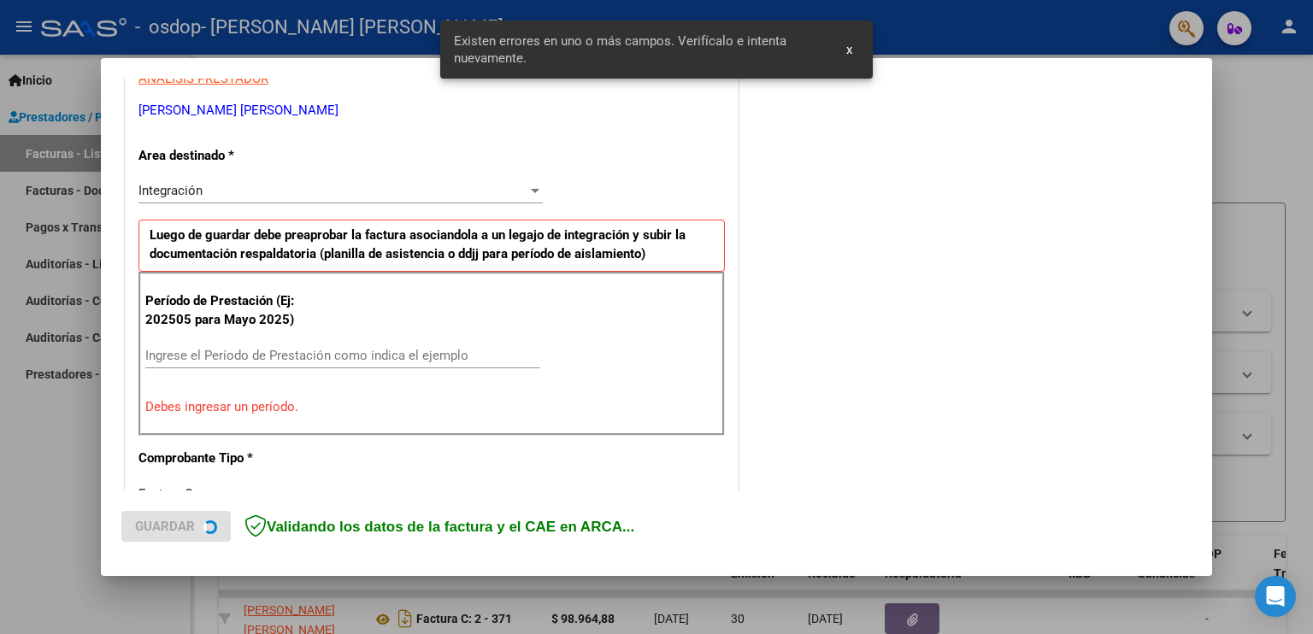
scroll to position [356, 0]
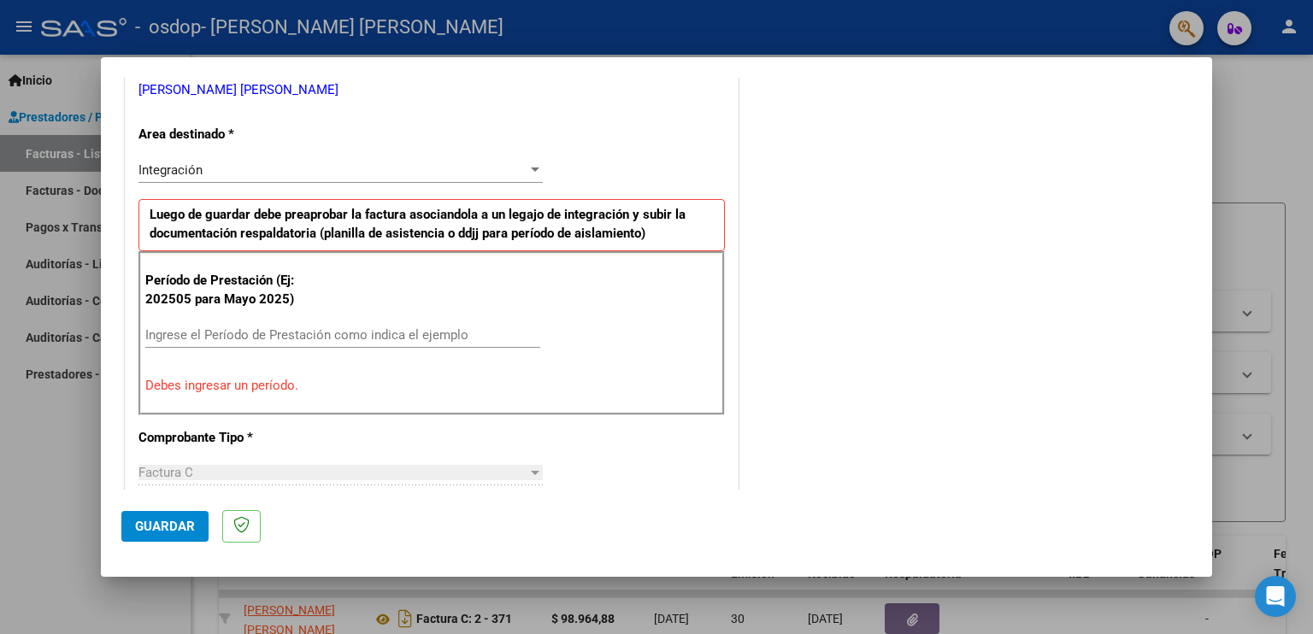
click at [233, 327] on input "Ingrese el Período de Prestación como indica el ejemplo" at bounding box center [342, 334] width 395 height 15
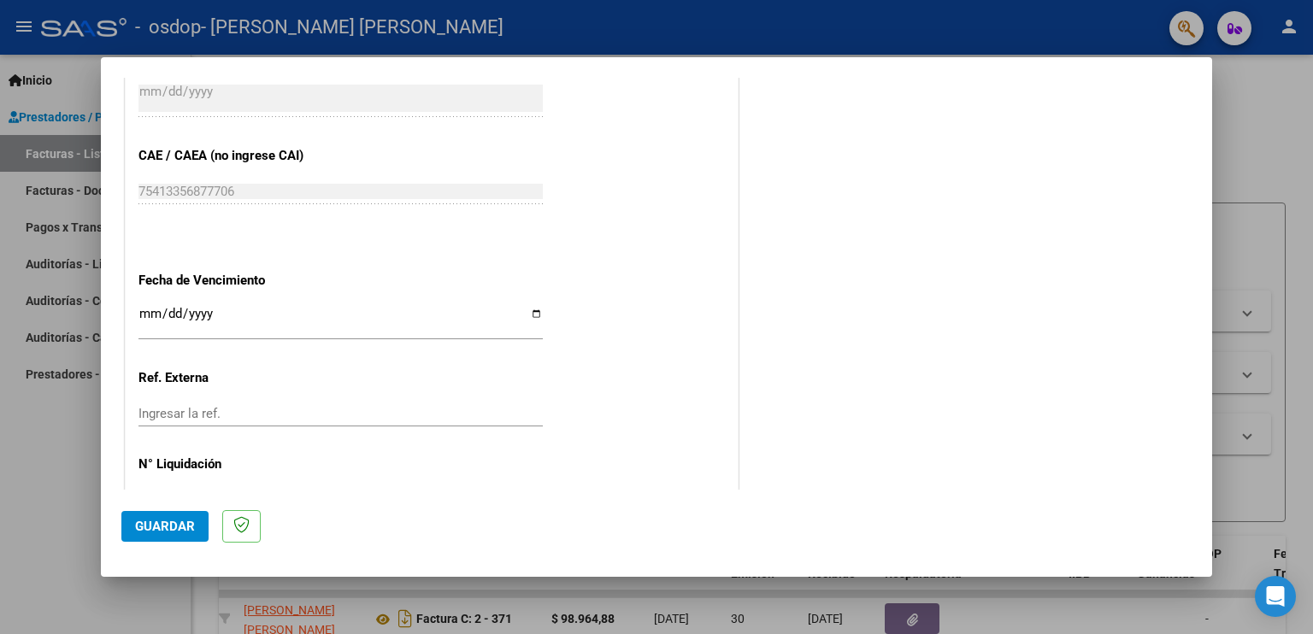
scroll to position [1040, 0]
type input "202509"
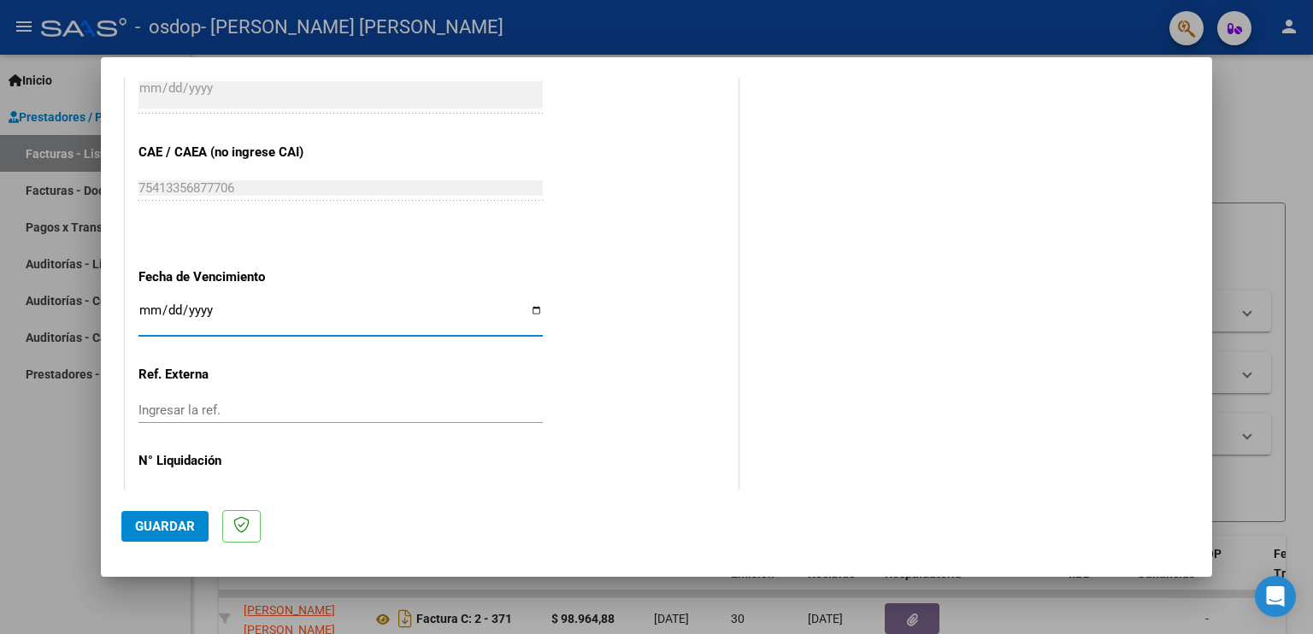
click at [224, 310] on input "Ingresar la fecha" at bounding box center [341, 317] width 404 height 27
click at [535, 311] on input "Ingresar la fecha" at bounding box center [341, 317] width 404 height 27
type input "[DATE]"
click at [243, 410] on input "Ingresar la ref." at bounding box center [341, 410] width 404 height 15
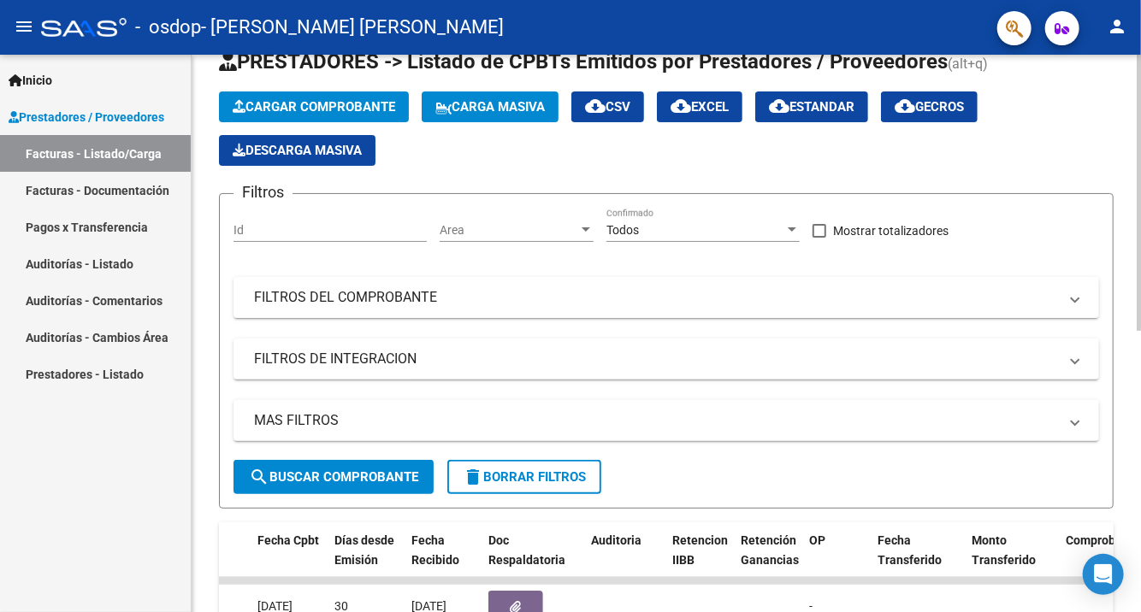
scroll to position [40, 0]
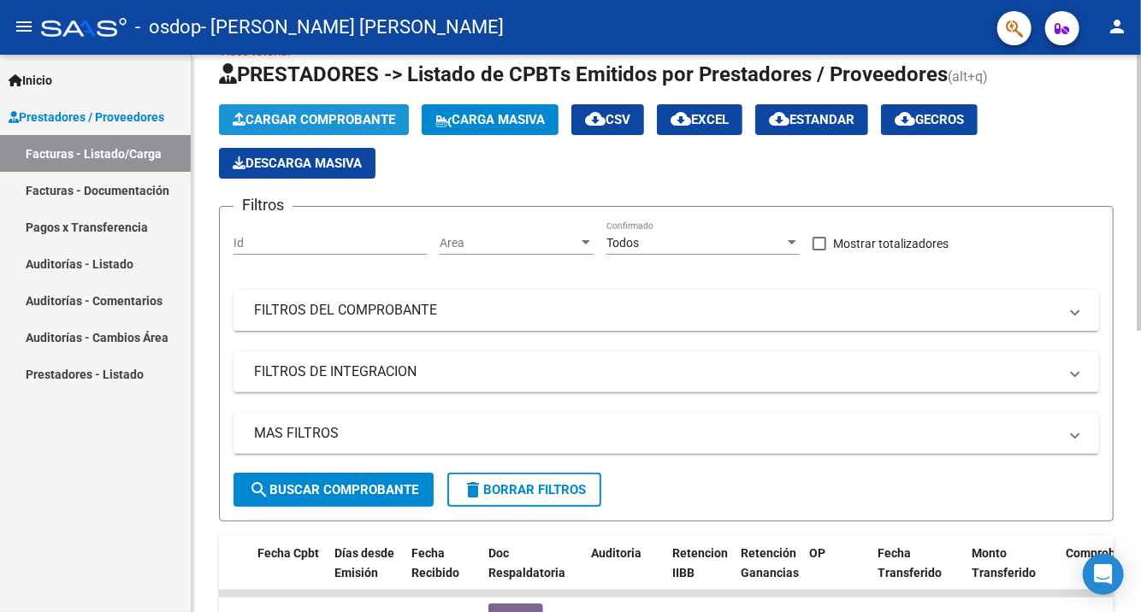
click at [352, 118] on span "Cargar Comprobante" at bounding box center [314, 119] width 162 height 15
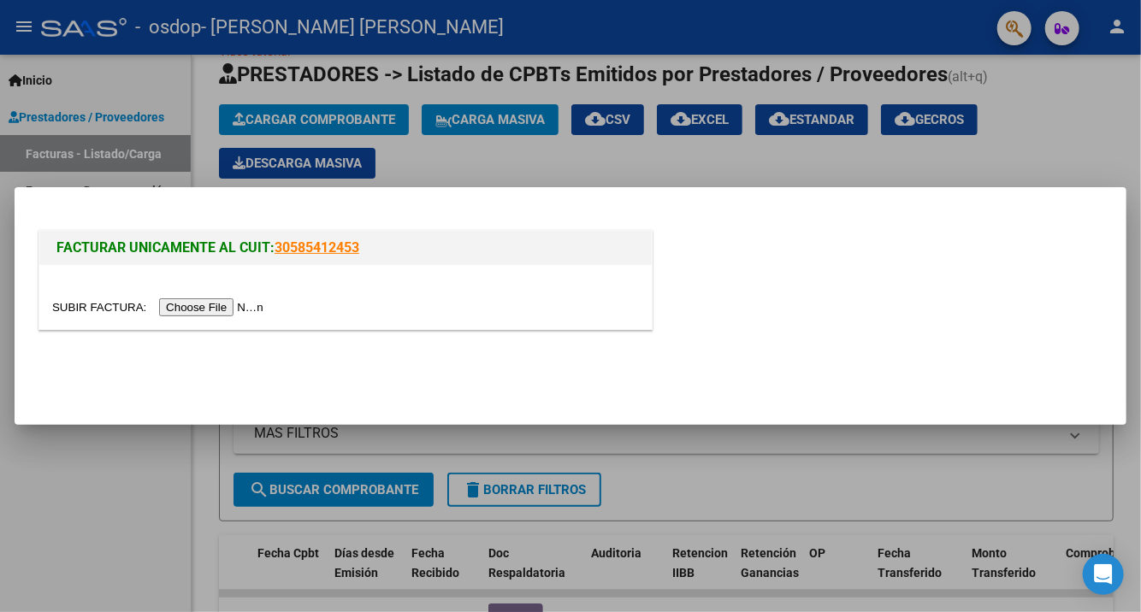
click at [209, 305] on input "file" at bounding box center [160, 307] width 216 height 18
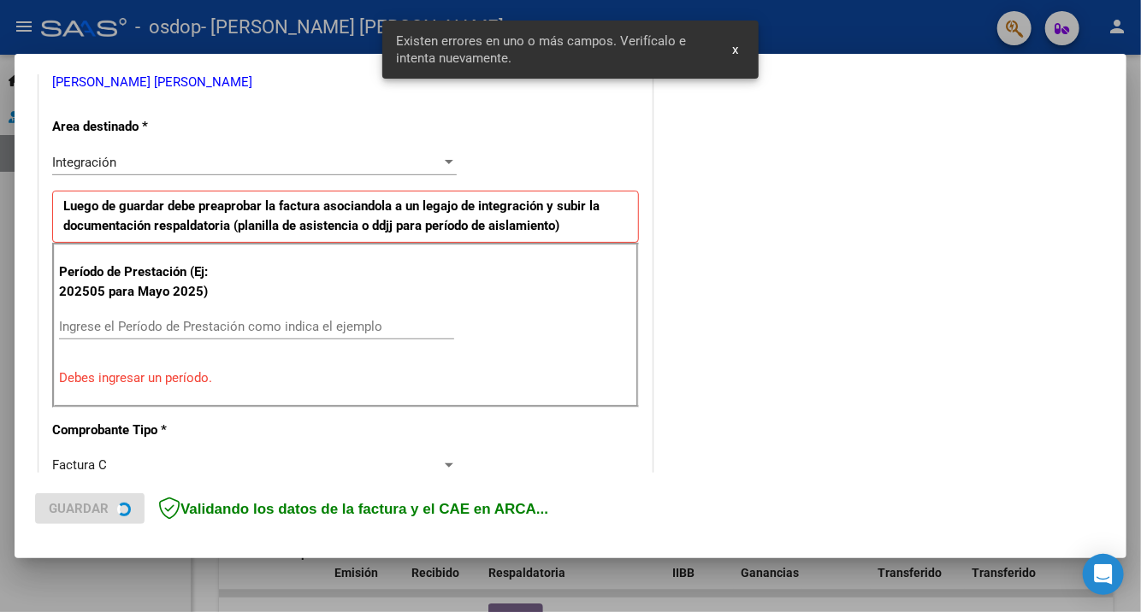
scroll to position [363, 0]
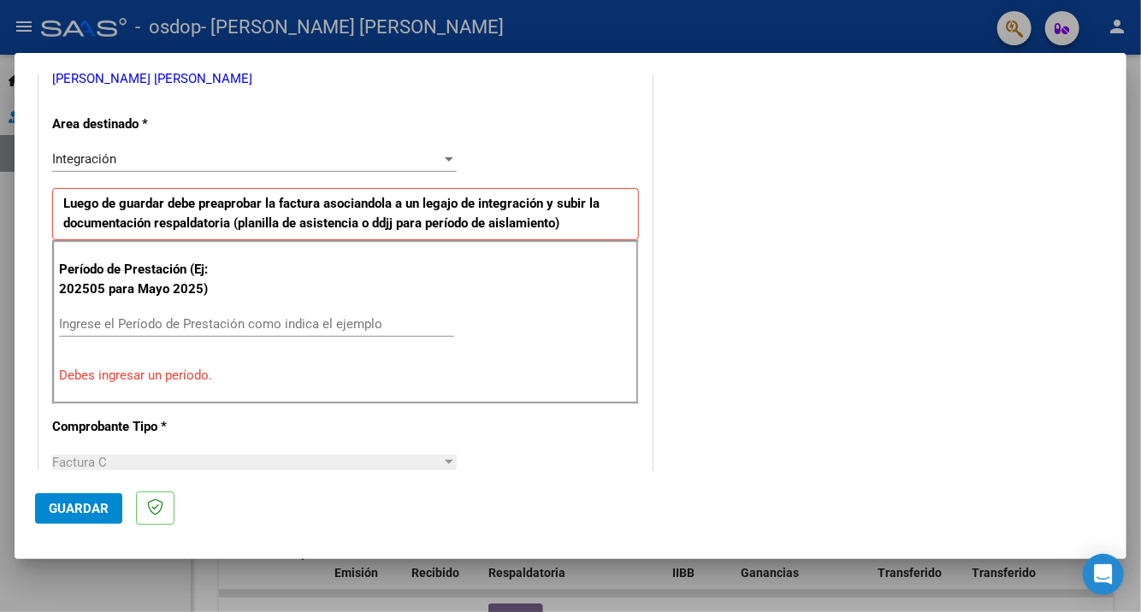
click at [179, 322] on input "Ingrese el Período de Prestación como indica el ejemplo" at bounding box center [256, 323] width 395 height 15
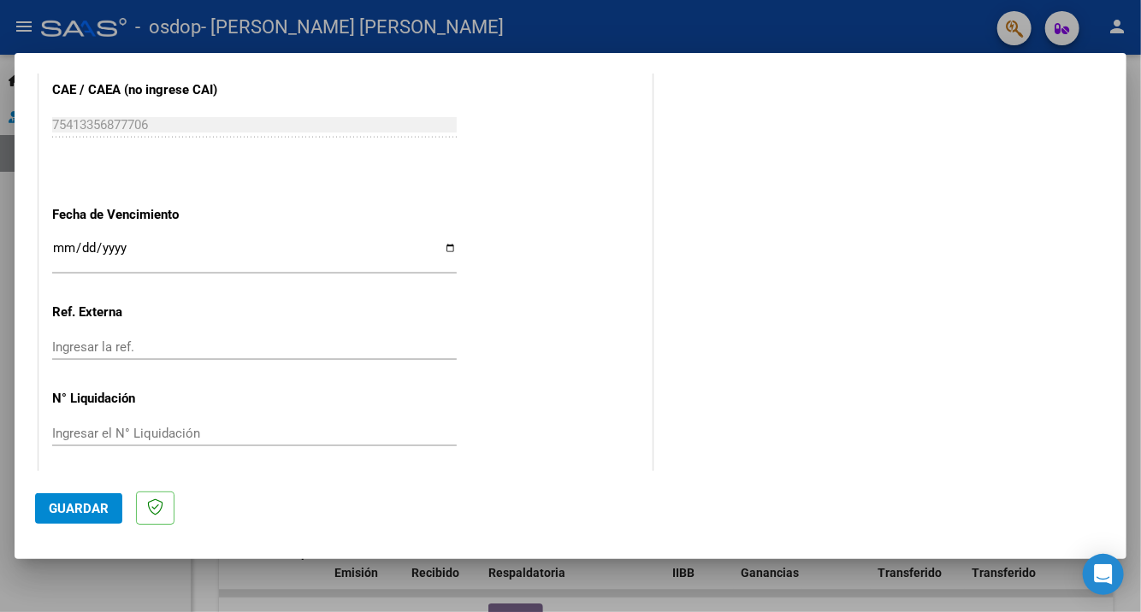
scroll to position [1105, 0]
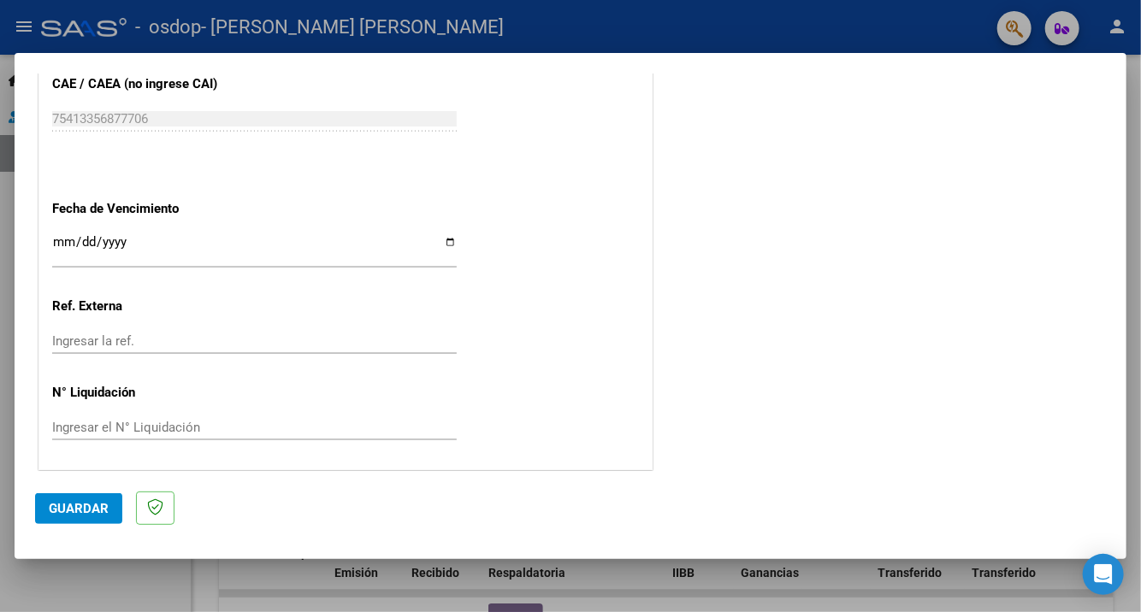
type input "202509"
click at [131, 240] on input "Ingresar la fecha" at bounding box center [254, 248] width 404 height 27
click at [443, 236] on input "Ingresar la fecha" at bounding box center [254, 248] width 404 height 27
type input "[DATE]"
click at [86, 512] on span "Guardar" at bounding box center [79, 508] width 60 height 15
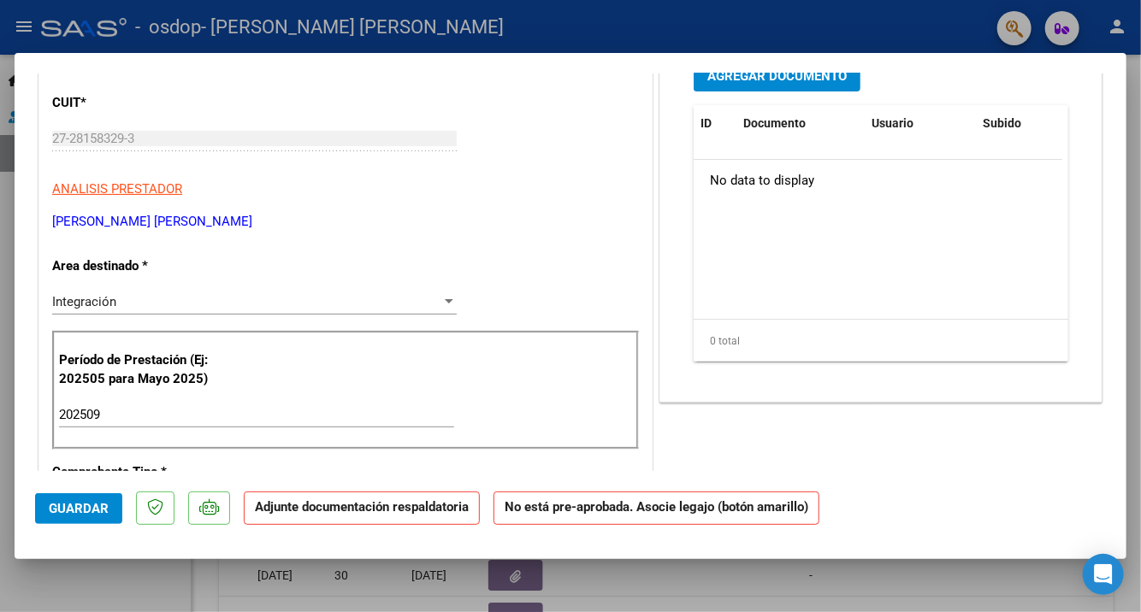
scroll to position [0, 0]
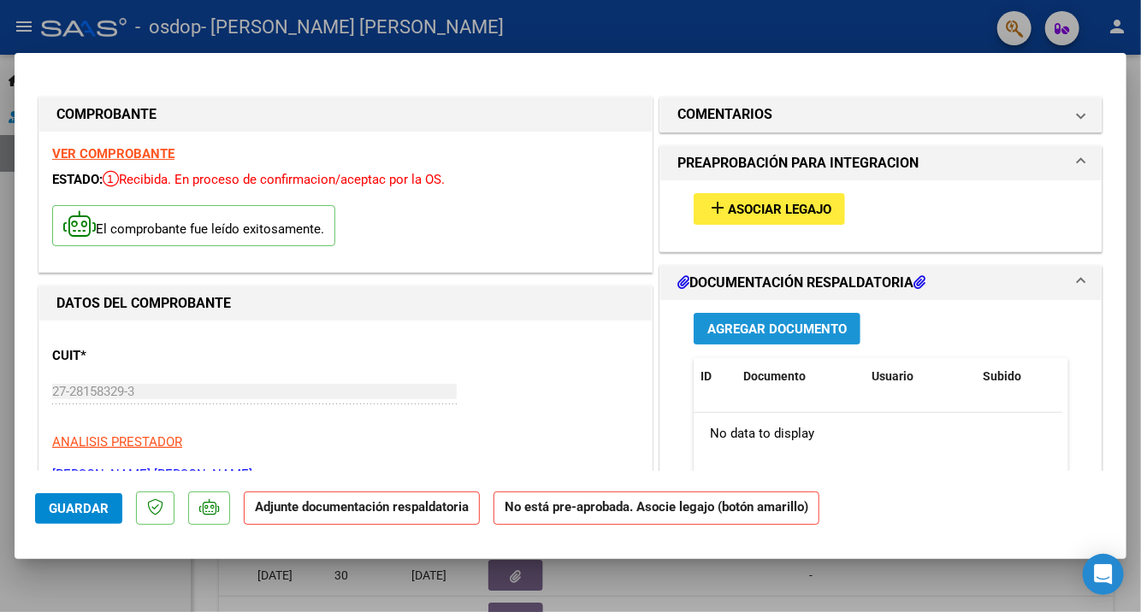
click at [811, 327] on span "Agregar Documento" at bounding box center [776, 329] width 139 height 15
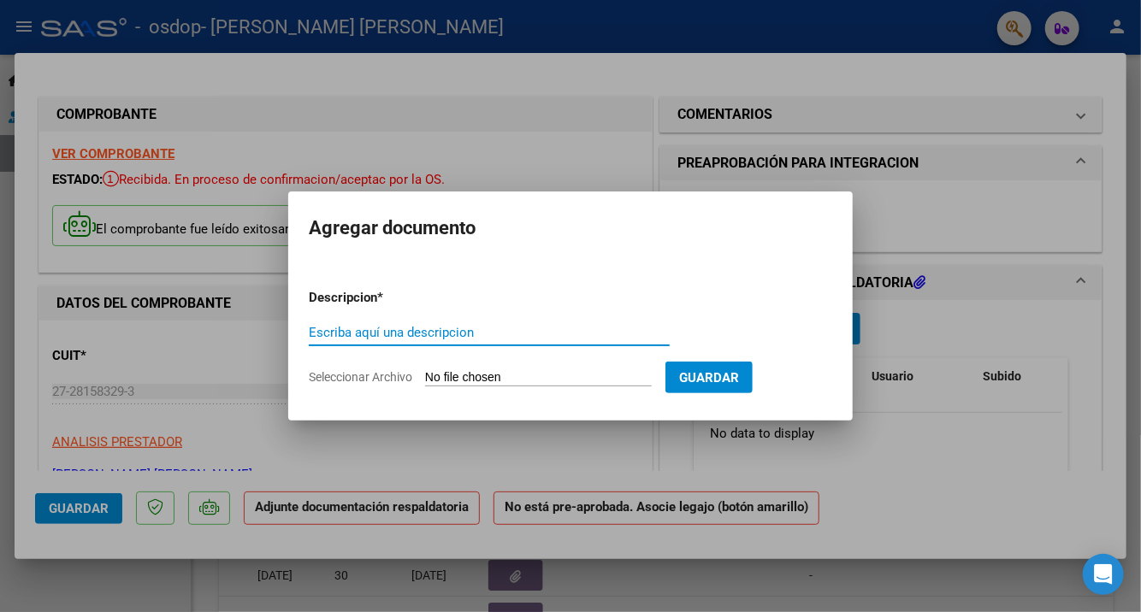
click at [554, 328] on input "Escriba aquí una descripcion" at bounding box center [489, 332] width 361 height 15
type input "Asistencias Septiembre"
click at [722, 389] on button "Guardar" at bounding box center [708, 378] width 87 height 32
click at [739, 375] on span "Guardar" at bounding box center [709, 377] width 60 height 15
click at [473, 376] on input "Seleccionar Archivo" at bounding box center [538, 378] width 227 height 16
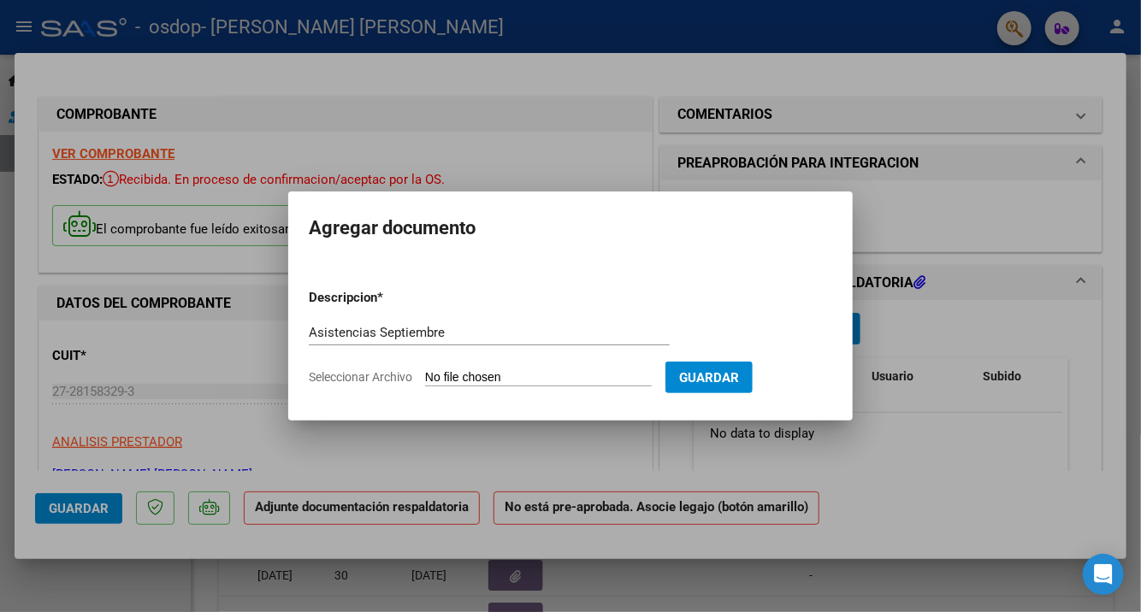
type input "C:\fakepath\IMG_20251009_200835284_MFNR.jpg"
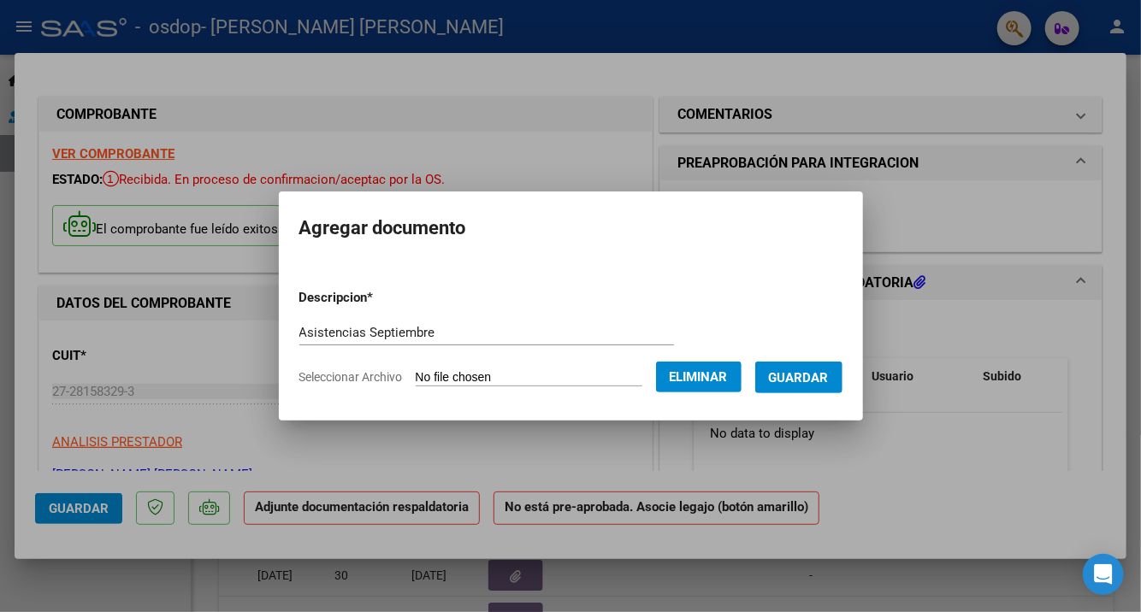
click at [722, 377] on span "Eliminar" at bounding box center [699, 376] width 58 height 15
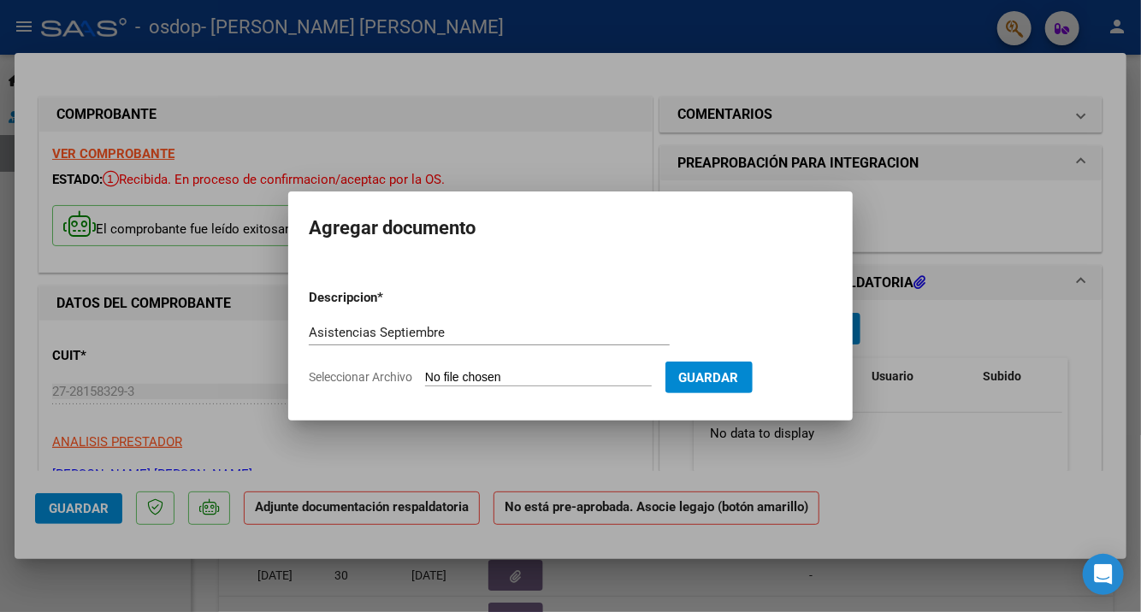
click at [532, 378] on input "Seleccionar Archivo" at bounding box center [538, 378] width 227 height 16
type input "C:\fakepath\Asistencias Septiembre 2025.pdf"
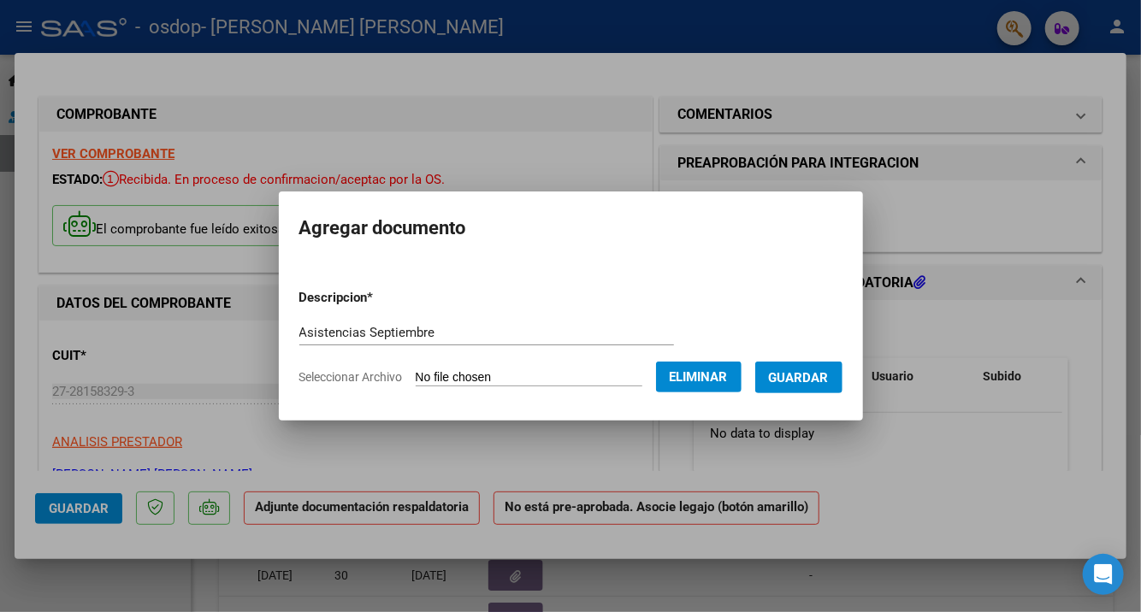
click at [829, 372] on span "Guardar" at bounding box center [799, 377] width 60 height 15
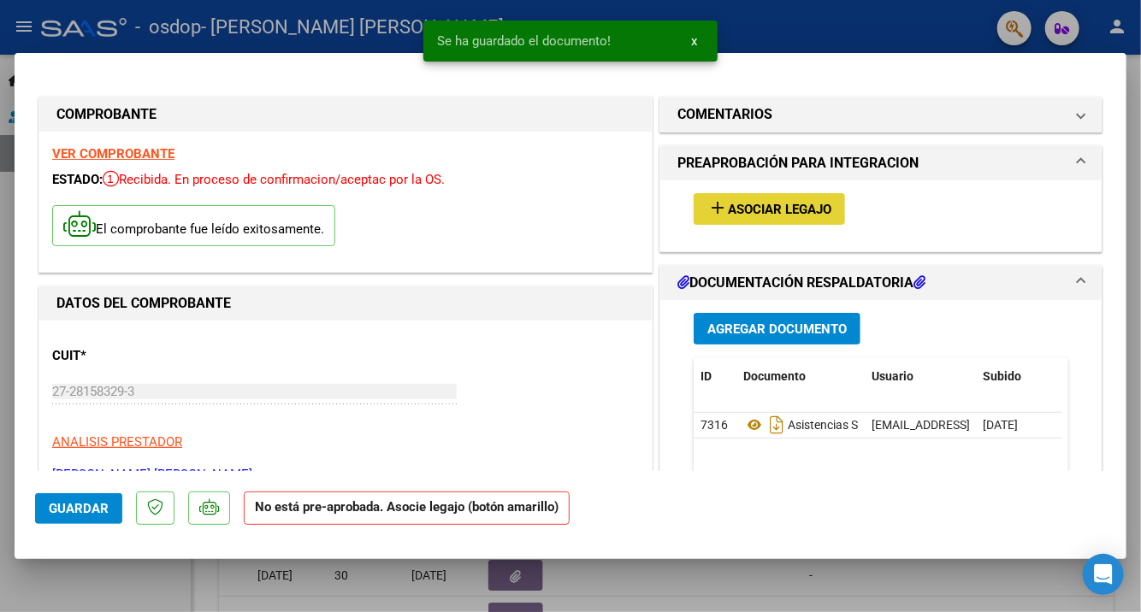
click at [754, 209] on span "Asociar Legajo" at bounding box center [779, 209] width 103 height 15
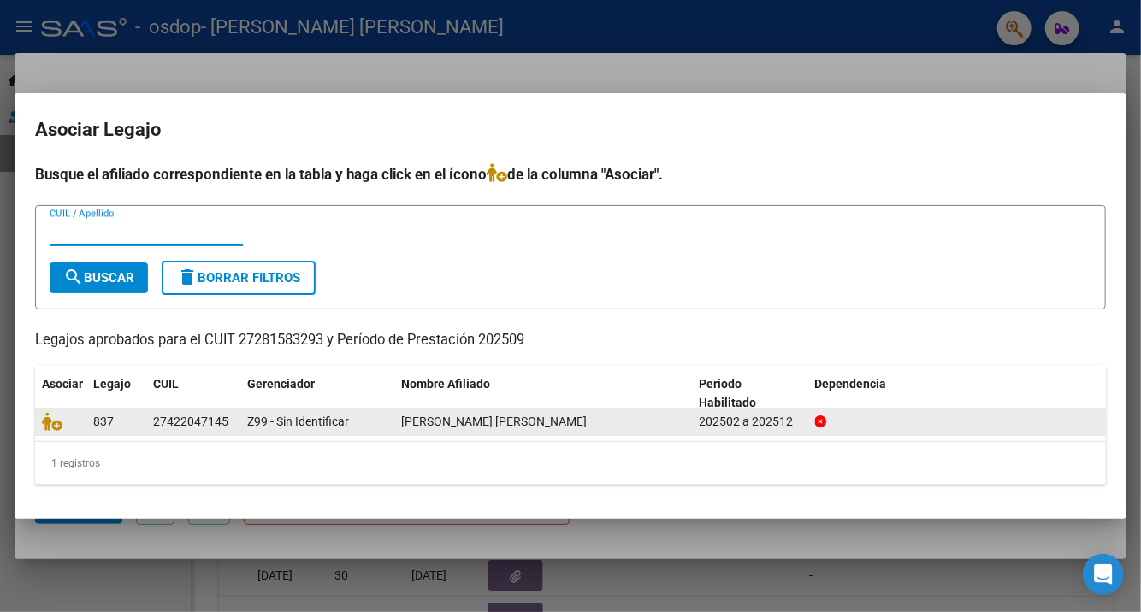
click at [396, 423] on datatable-body-cell "[PERSON_NAME] [PERSON_NAME]" at bounding box center [543, 422] width 298 height 27
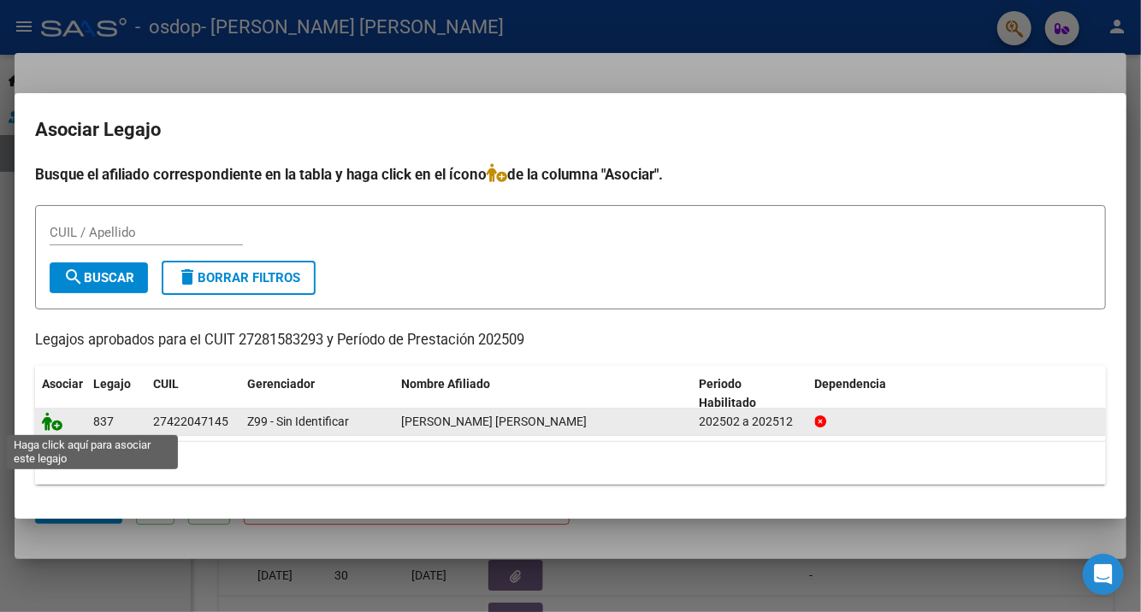
click at [51, 422] on icon at bounding box center [52, 421] width 21 height 19
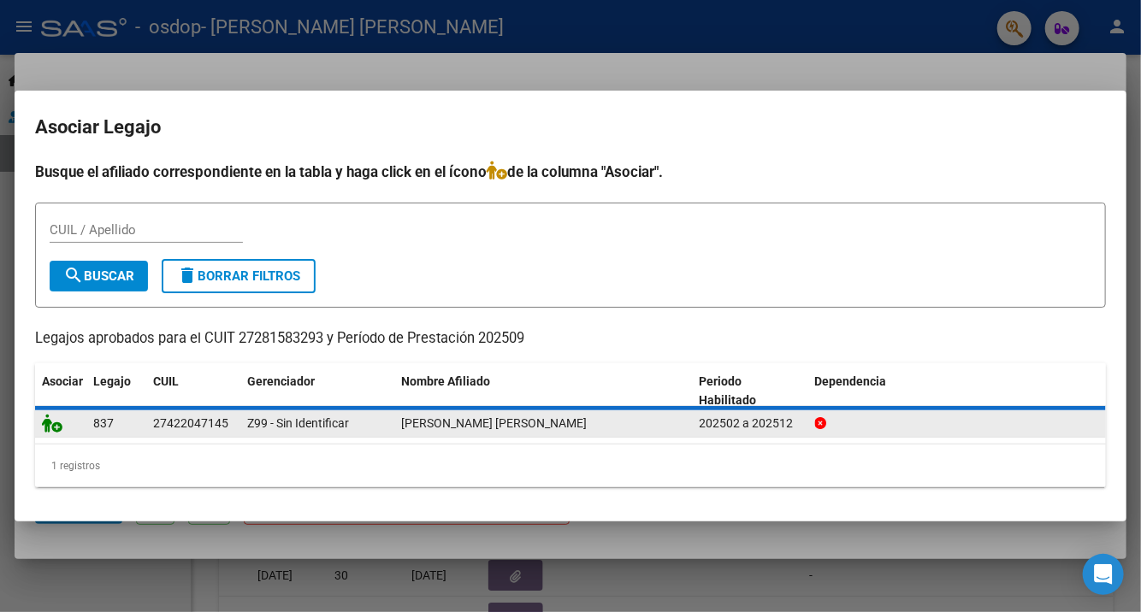
click at [51, 422] on icon at bounding box center [52, 423] width 21 height 19
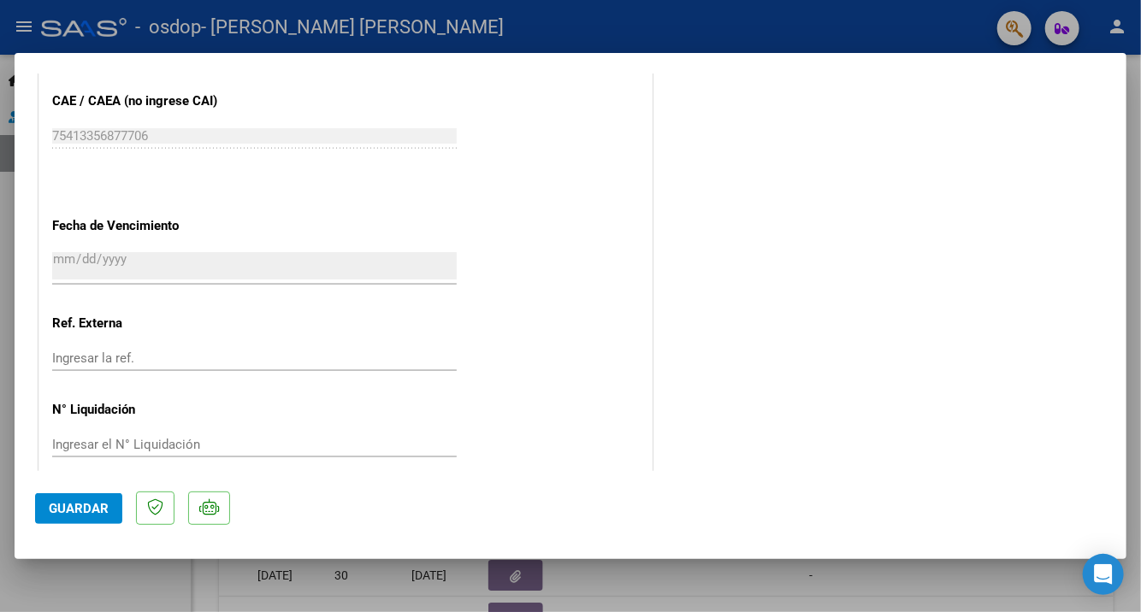
scroll to position [1130, 0]
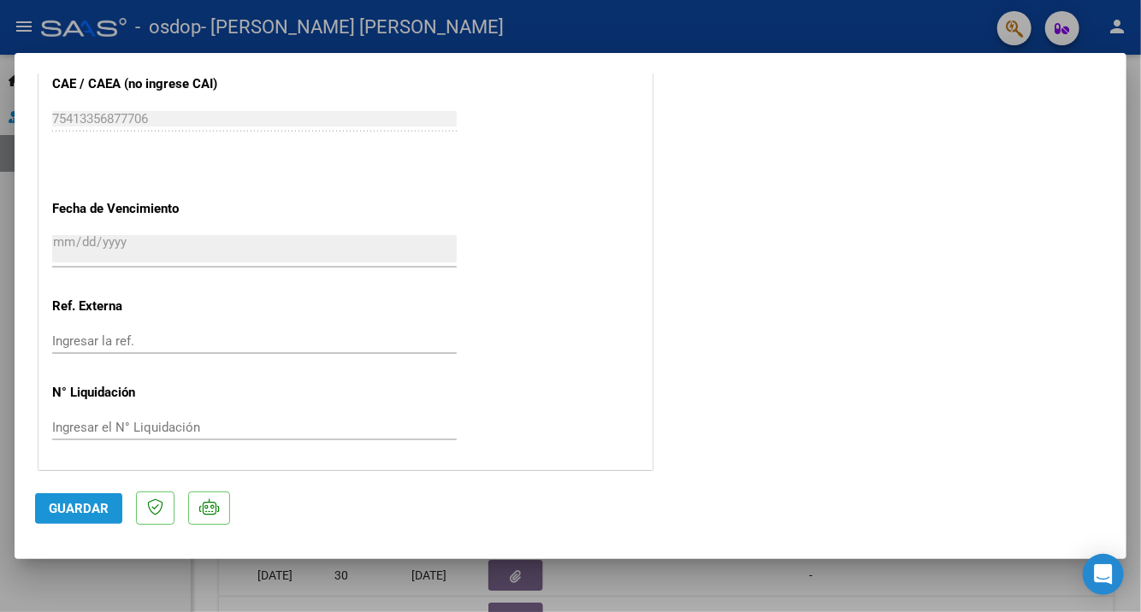
click at [112, 510] on button "Guardar" at bounding box center [78, 508] width 87 height 31
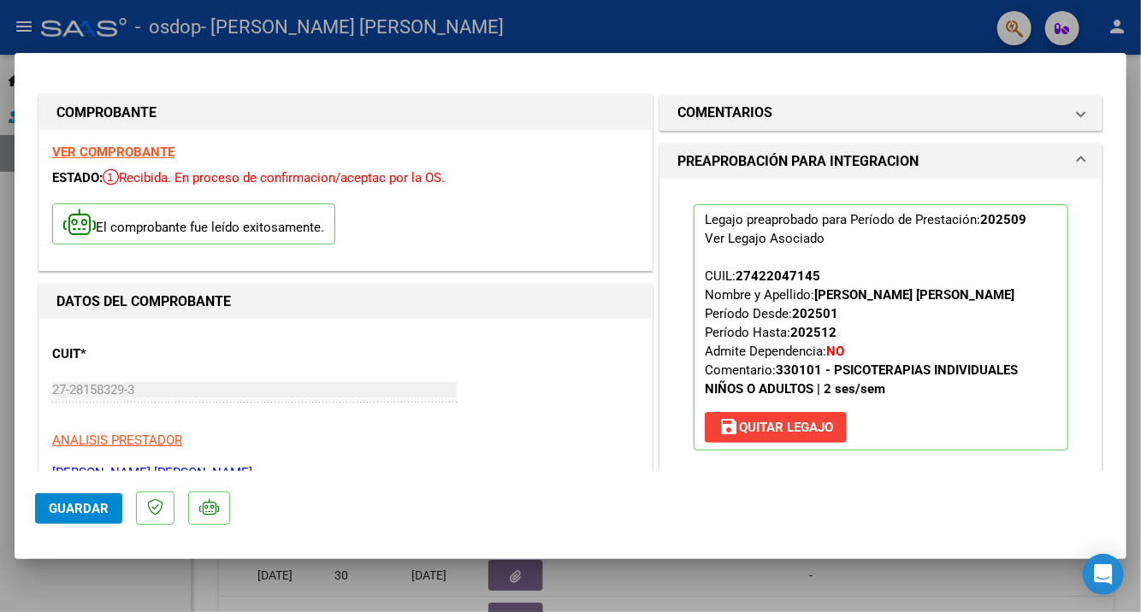
scroll to position [0, 0]
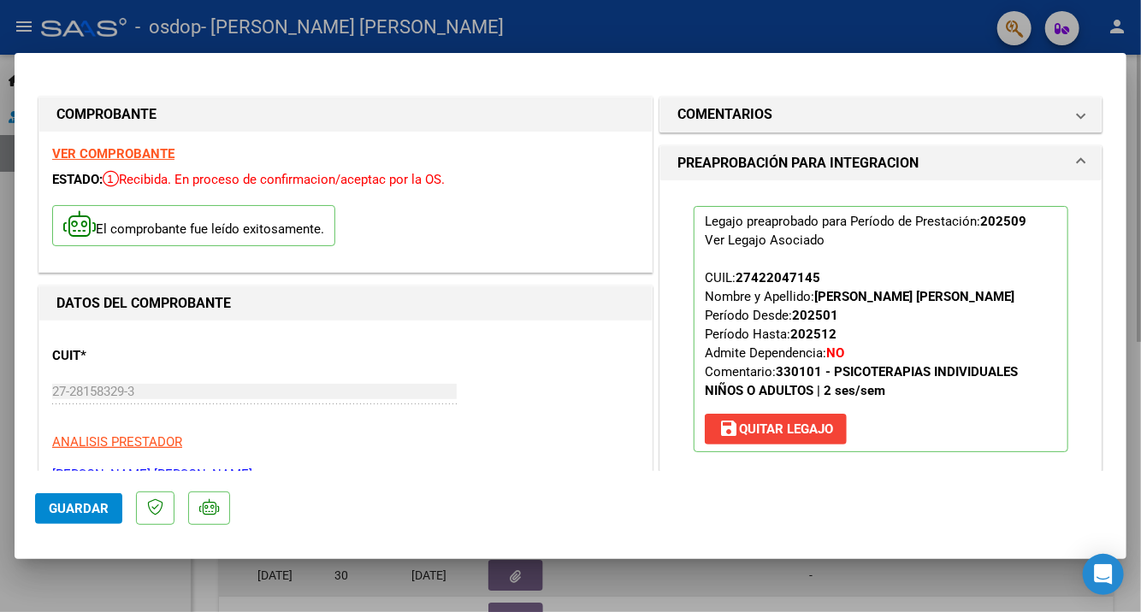
click at [927, 577] on div at bounding box center [570, 306] width 1141 height 612
type input "$ 0,00"
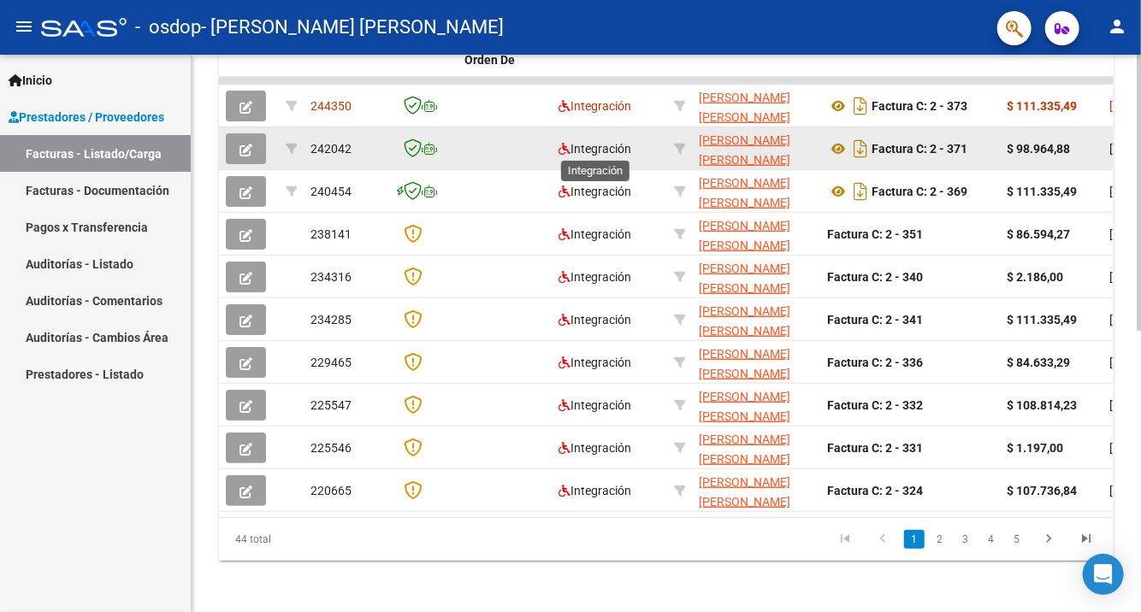
click at [591, 148] on span "Integración" at bounding box center [594, 149] width 73 height 14
click at [564, 146] on icon at bounding box center [564, 149] width 12 height 12
click at [566, 147] on icon at bounding box center [564, 149] width 12 height 12
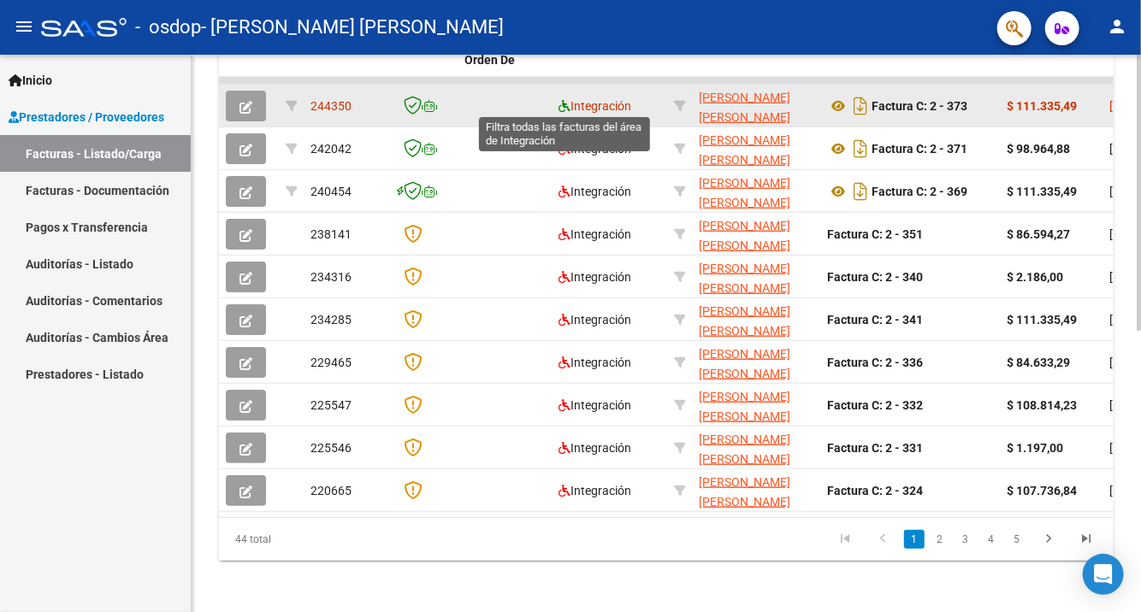
click at [564, 107] on icon at bounding box center [564, 106] width 12 height 12
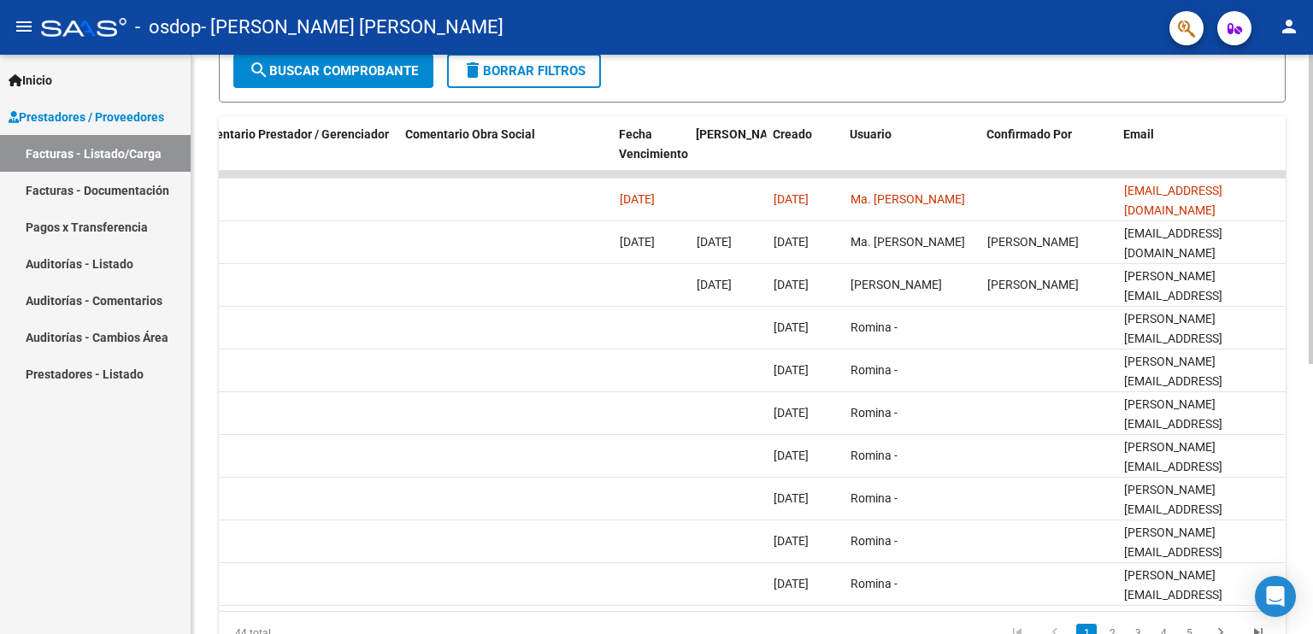
scroll to position [0, 2538]
